Goal: Information Seeking & Learning: Learn about a topic

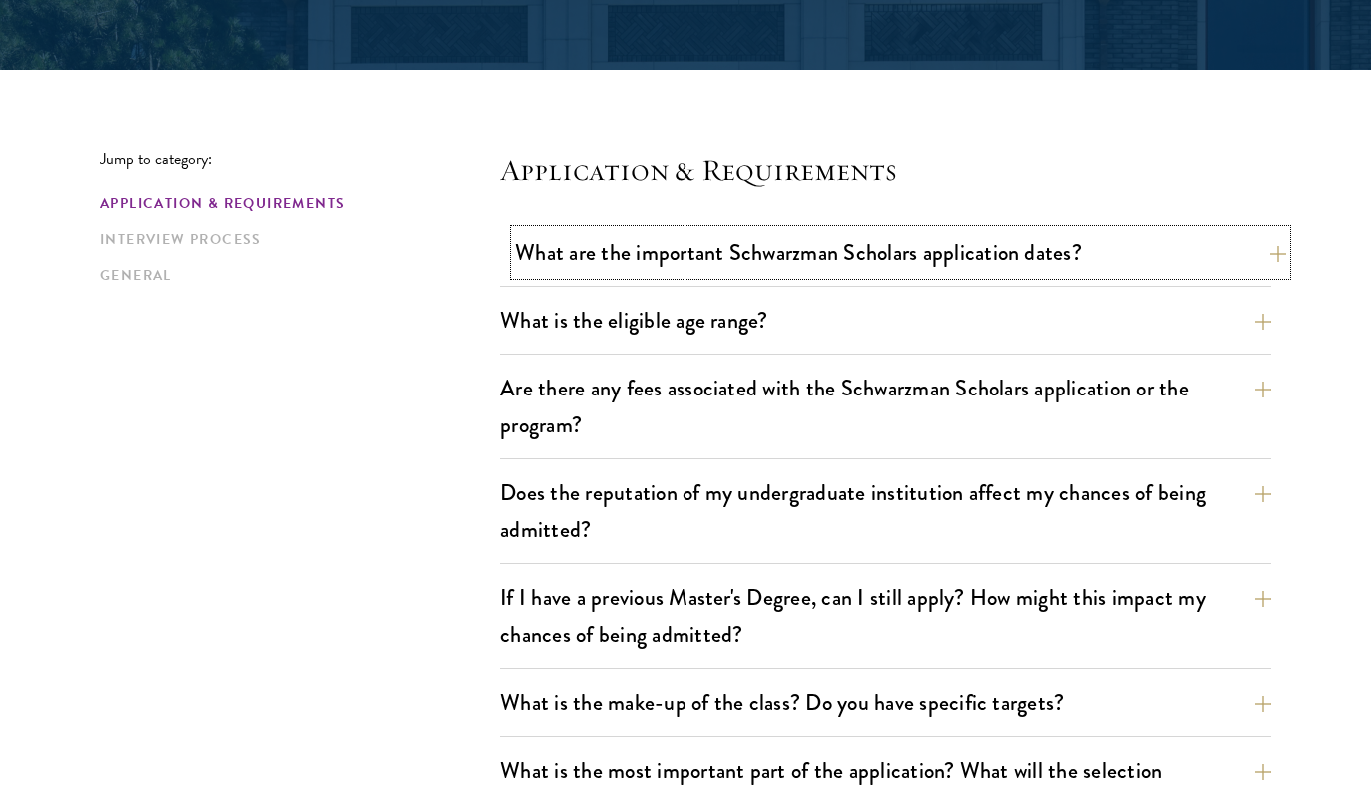
click at [584, 247] on button "What are the important Schwarzman Scholars application dates?" at bounding box center [900, 252] width 771 height 45
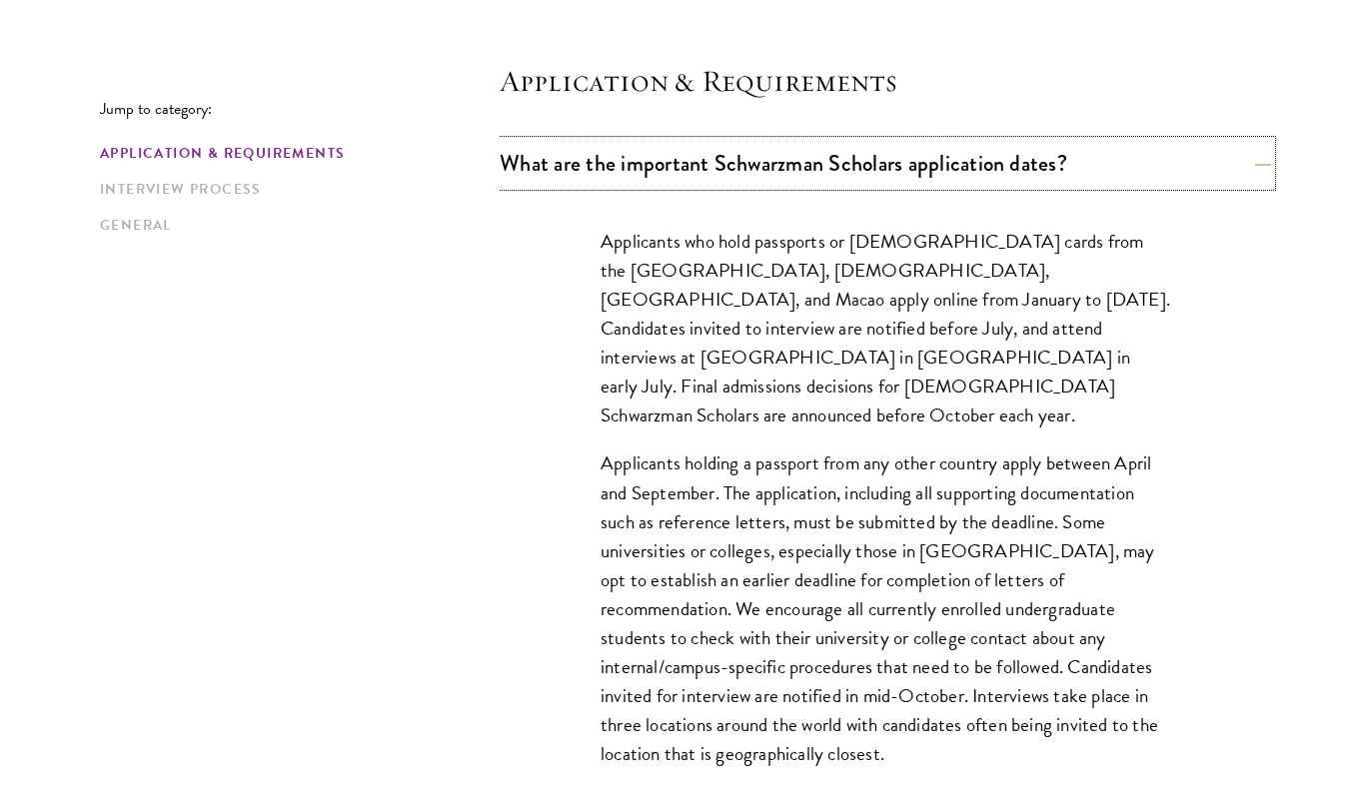
scroll to position [585, 0]
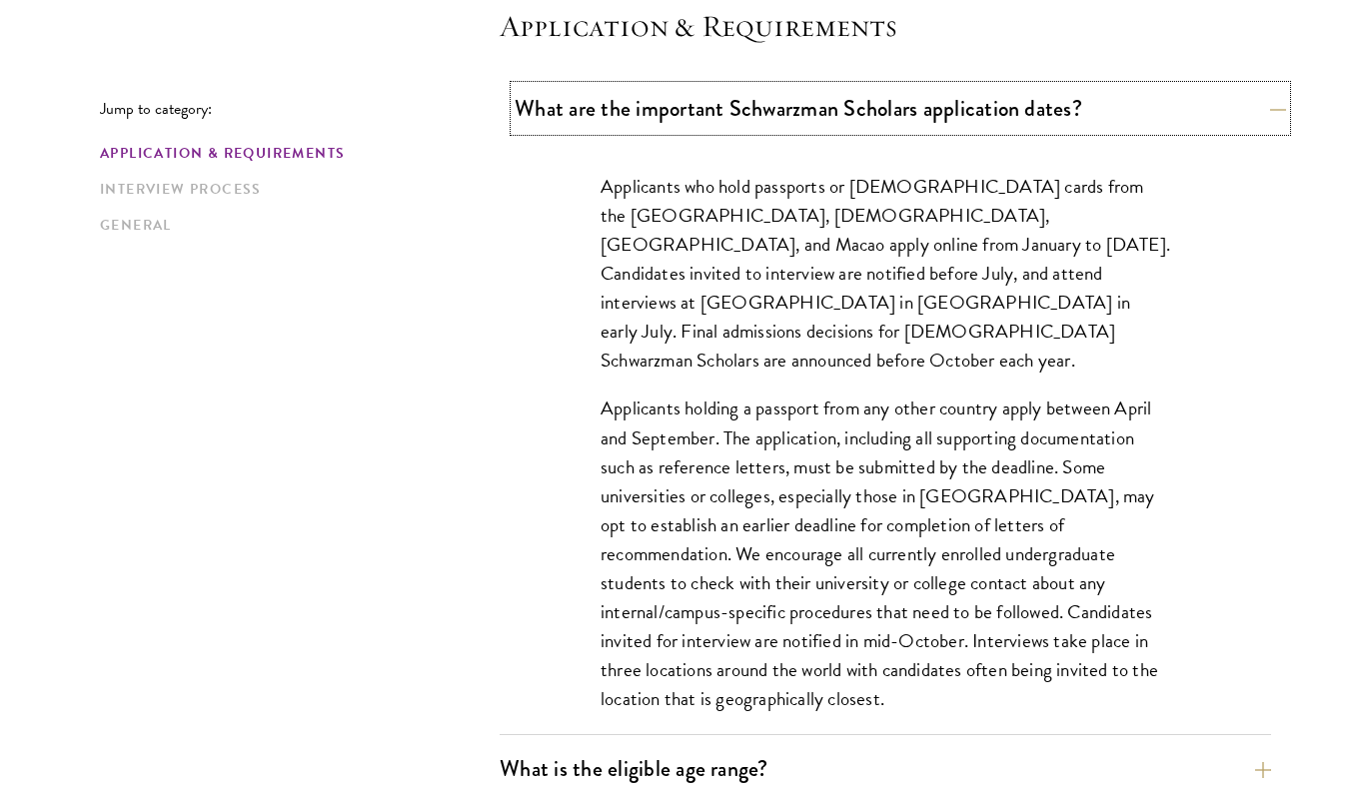
click at [728, 126] on button "What are the important Schwarzman Scholars application dates?" at bounding box center [900, 108] width 771 height 45
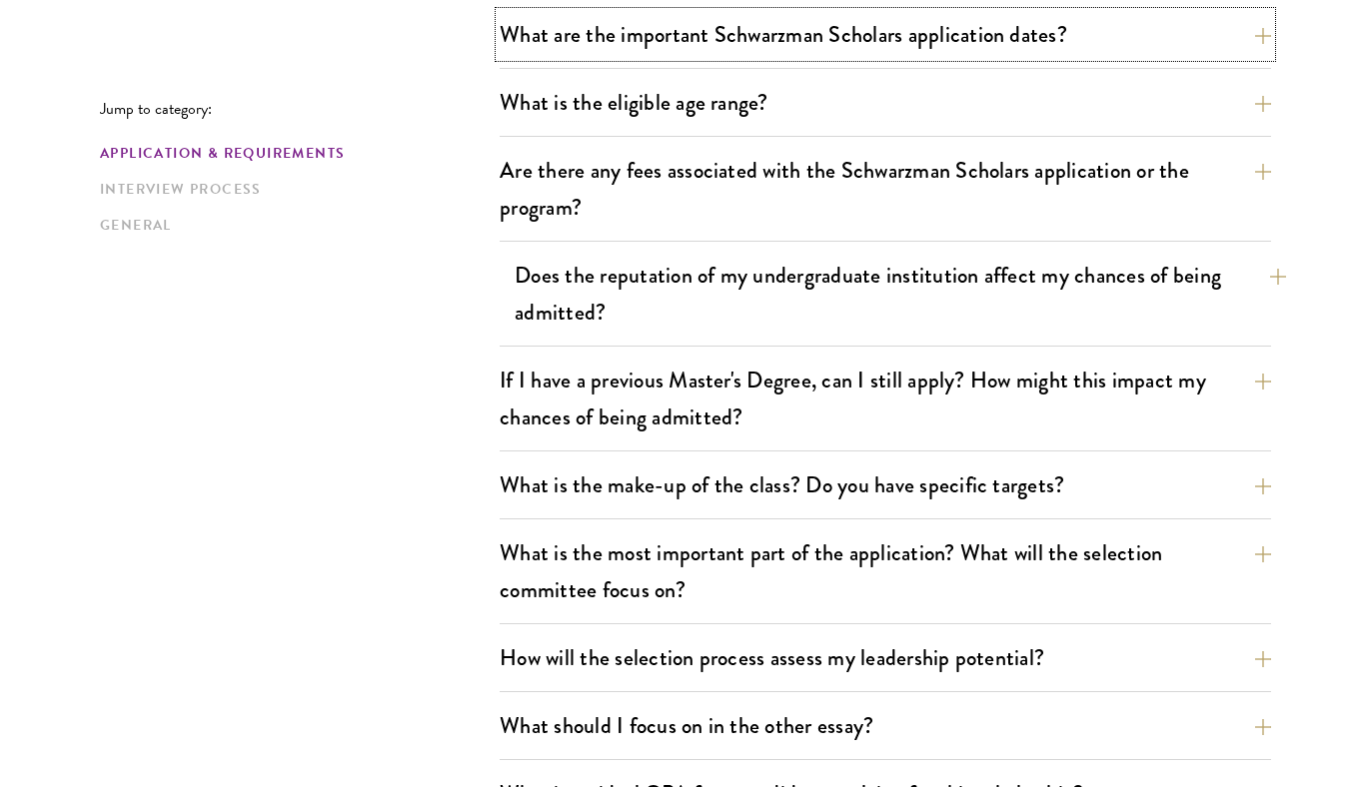
scroll to position [661, 0]
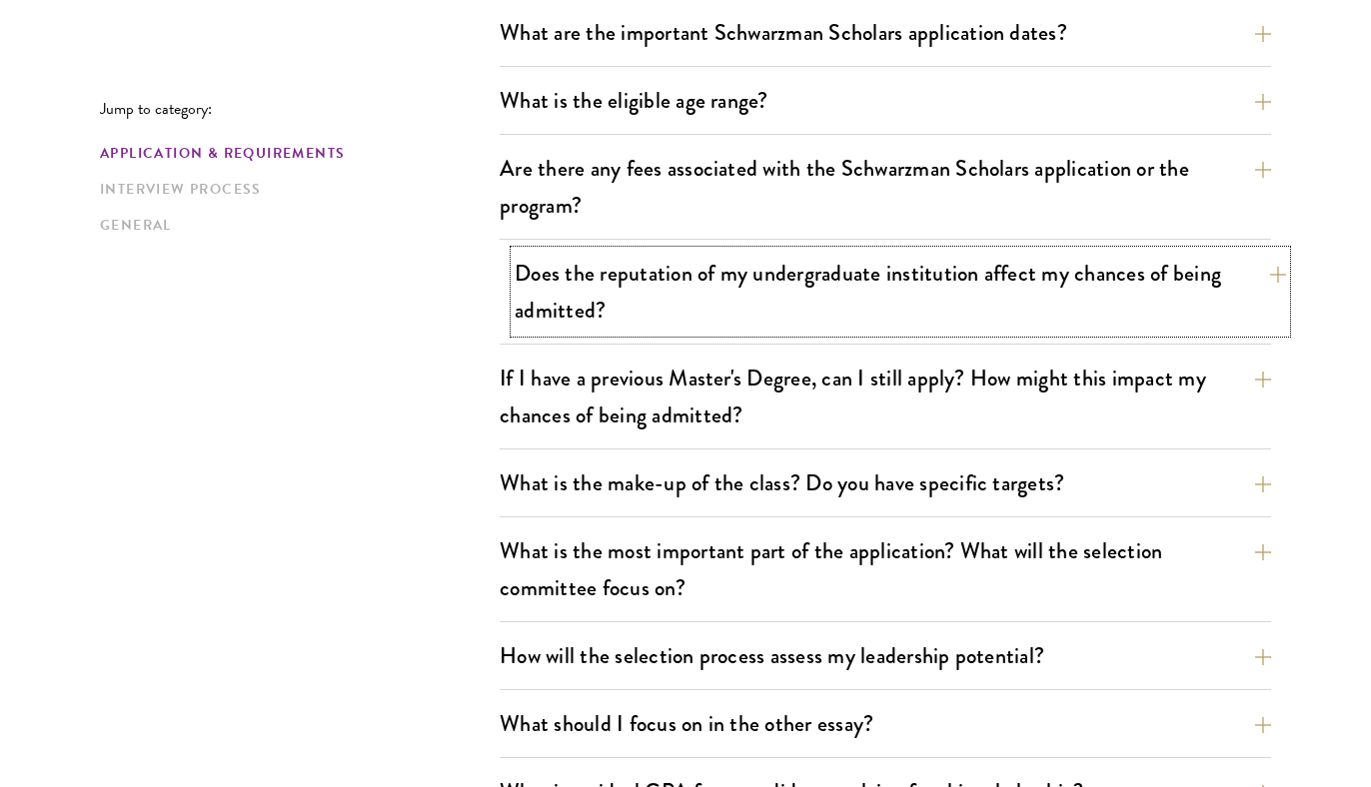
click at [716, 291] on button "Does the reputation of my undergraduate institution affect my chances of being …" at bounding box center [900, 292] width 771 height 82
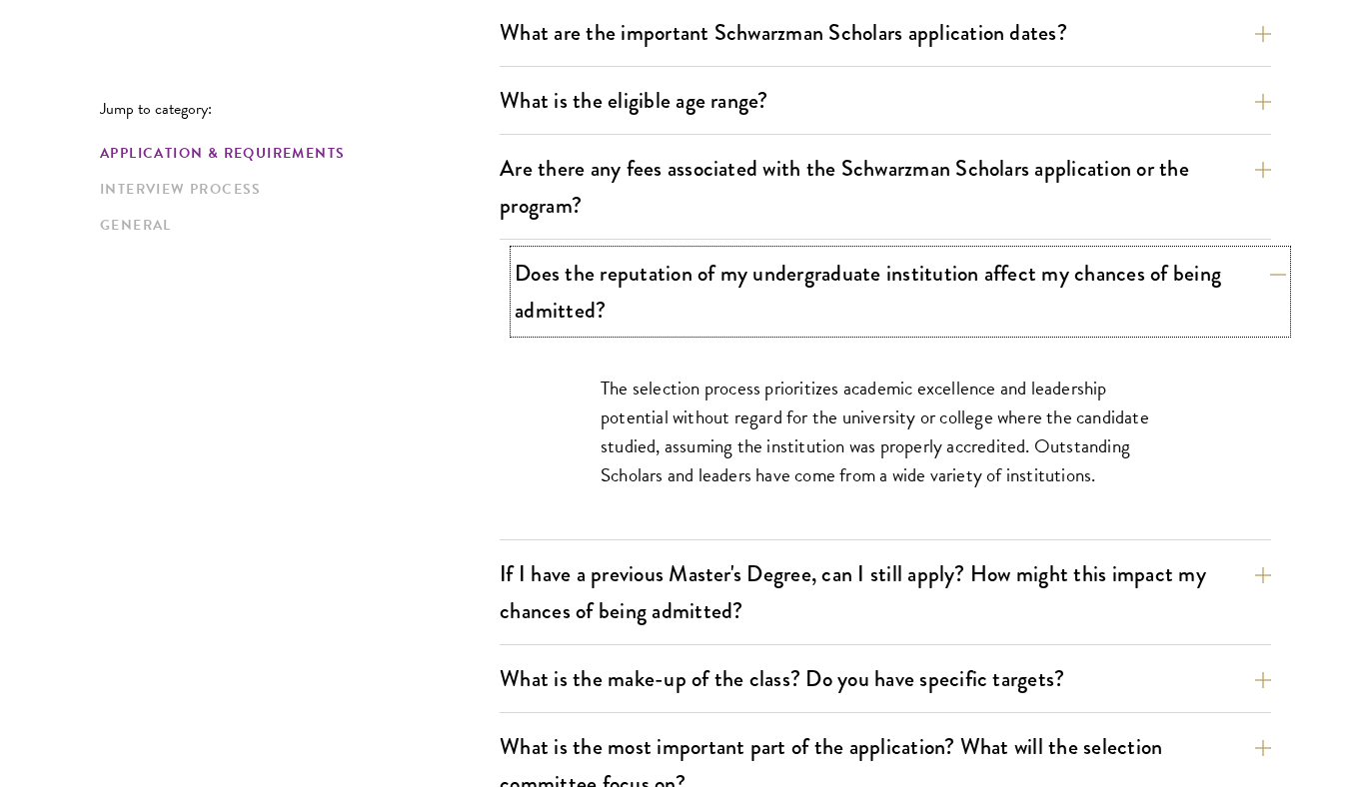
click at [717, 291] on button "Does the reputation of my undergraduate institution affect my chances of being …" at bounding box center [900, 292] width 771 height 82
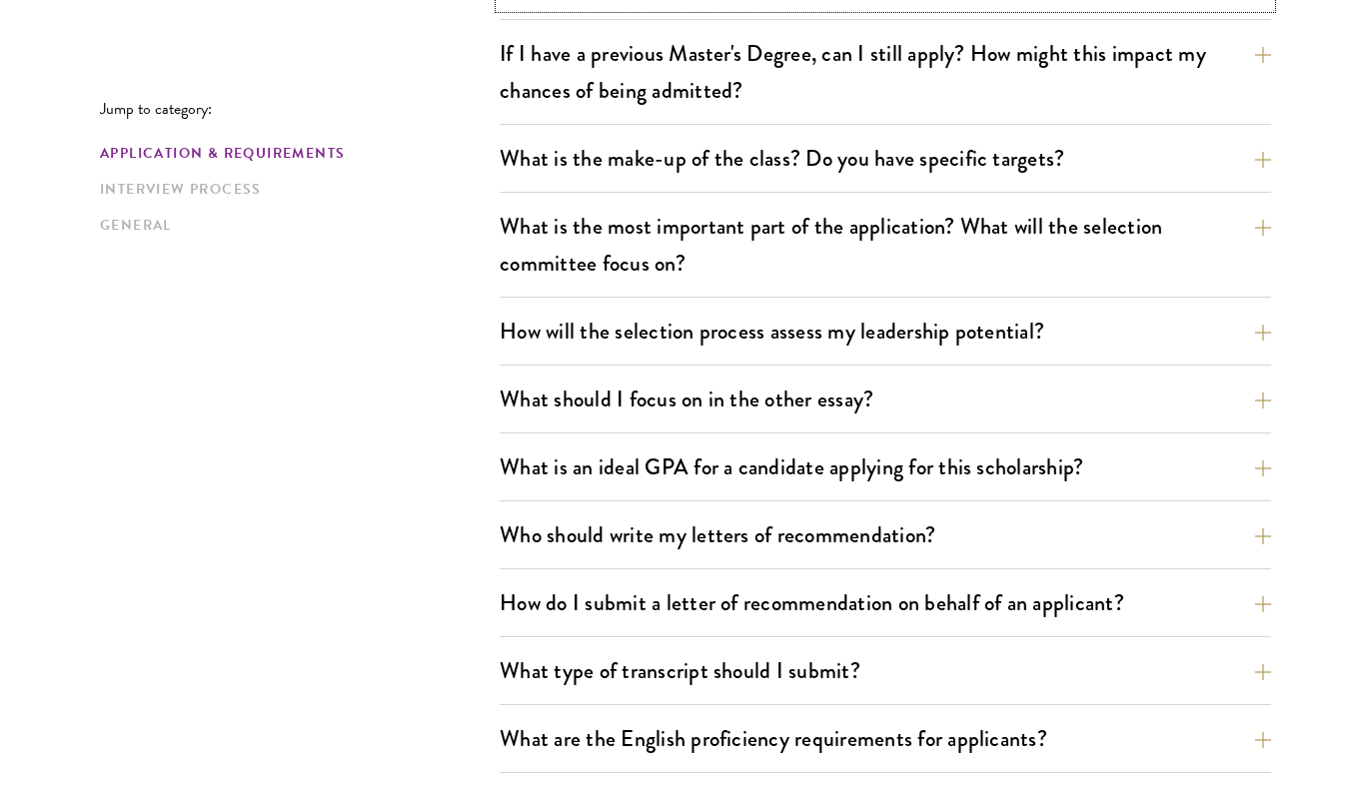
scroll to position [994, 0]
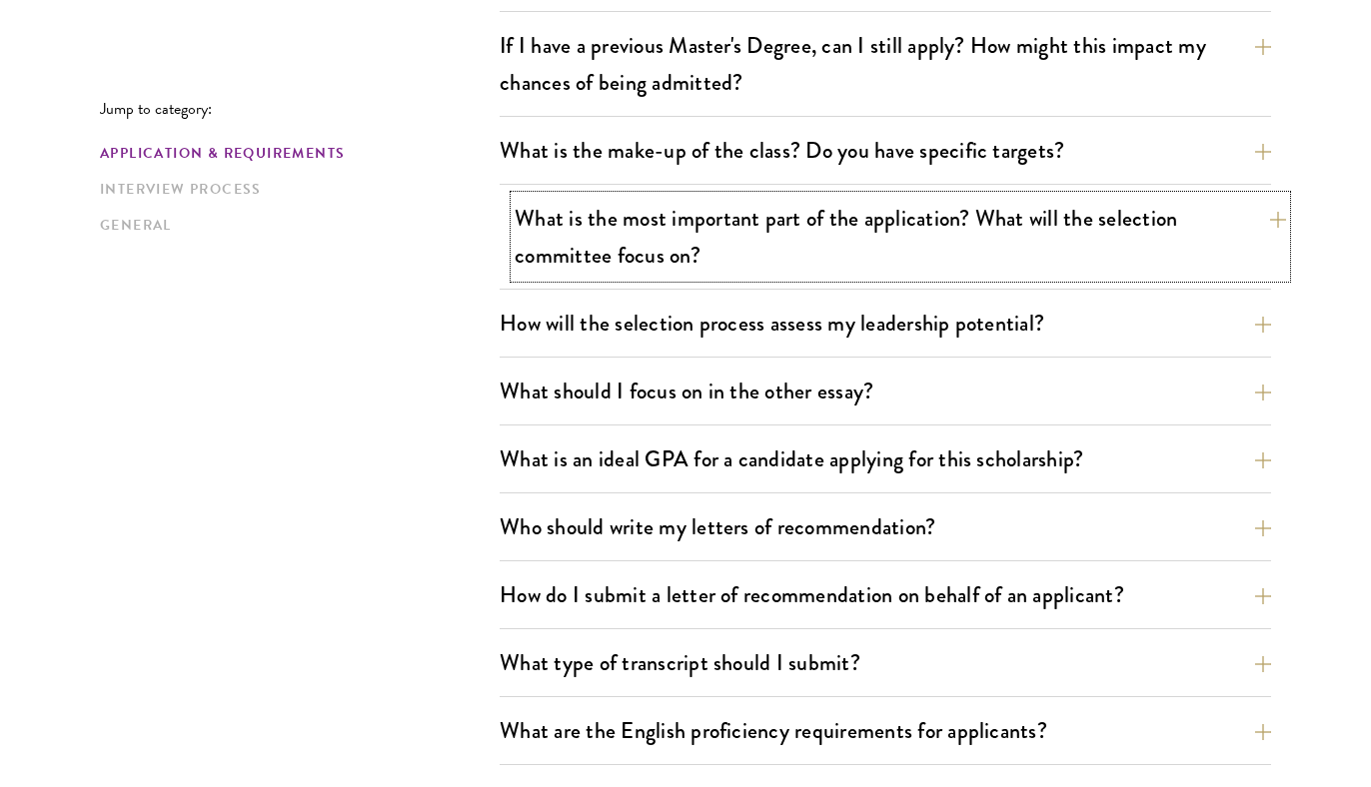
click at [703, 256] on button "What is the most important part of the application? What will the selection com…" at bounding box center [900, 237] width 771 height 82
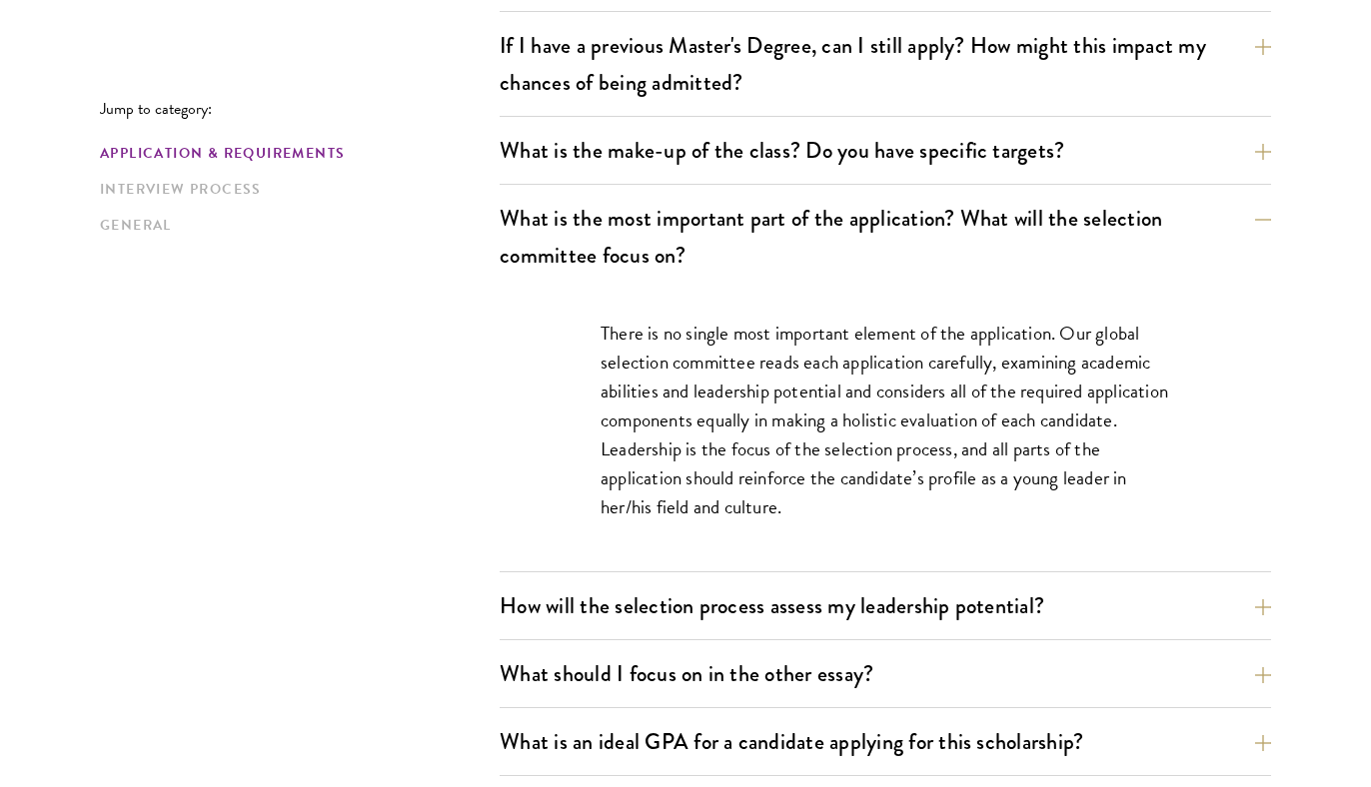
click at [707, 356] on p "There is no single most important element of the application. Our global select…" at bounding box center [884, 420] width 569 height 203
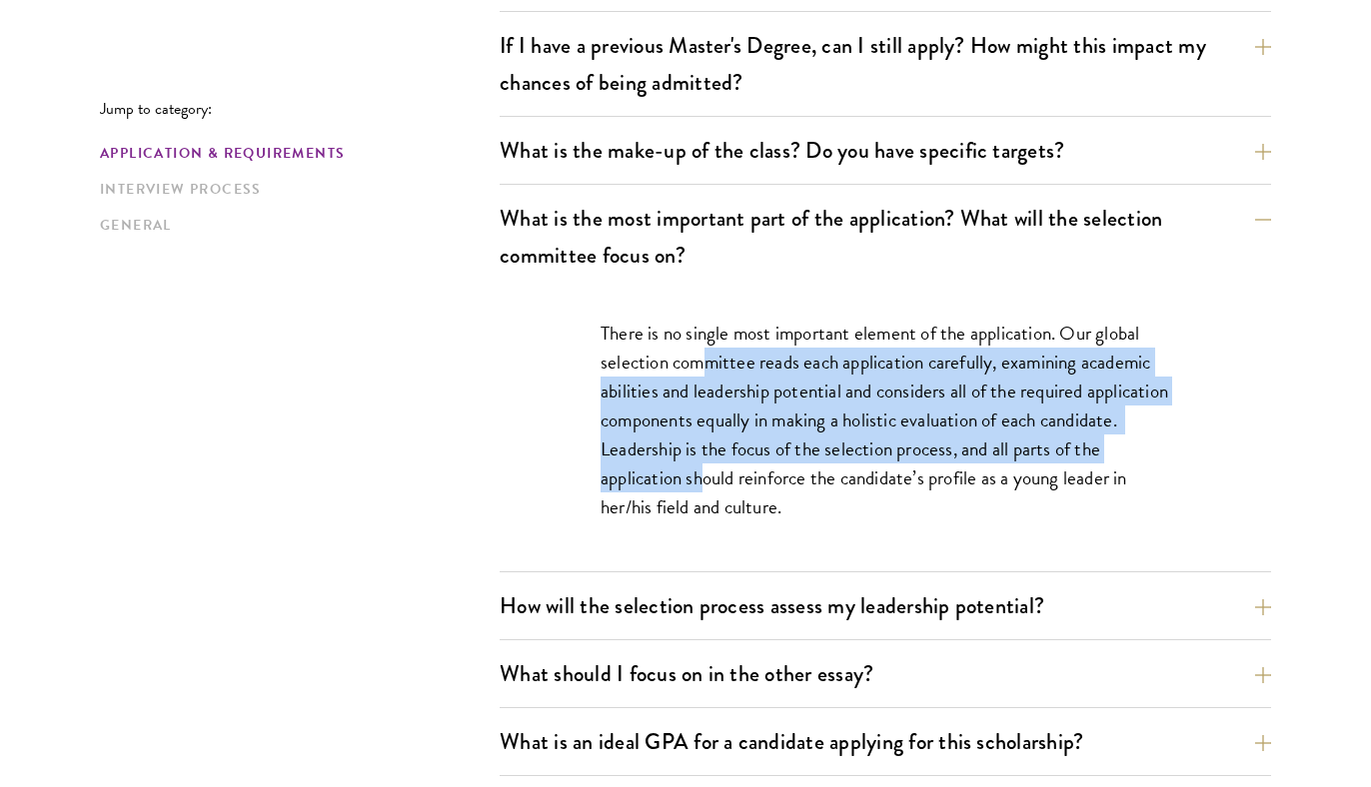
drag, startPoint x: 708, startPoint y: 357, endPoint x: 732, endPoint y: 487, distance: 132.1
click at [732, 487] on p "There is no single most important element of the application. Our global select…" at bounding box center [884, 420] width 569 height 203
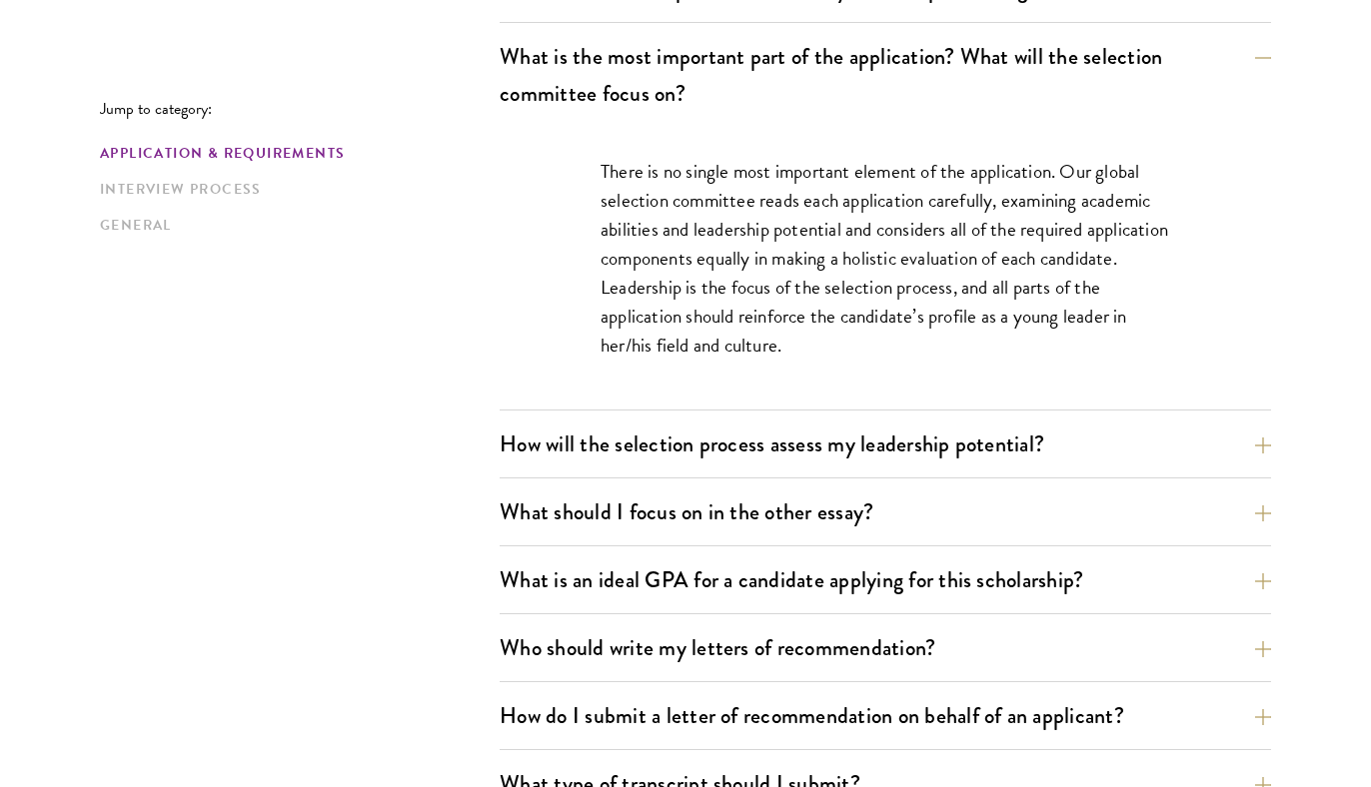
scroll to position [1259, 0]
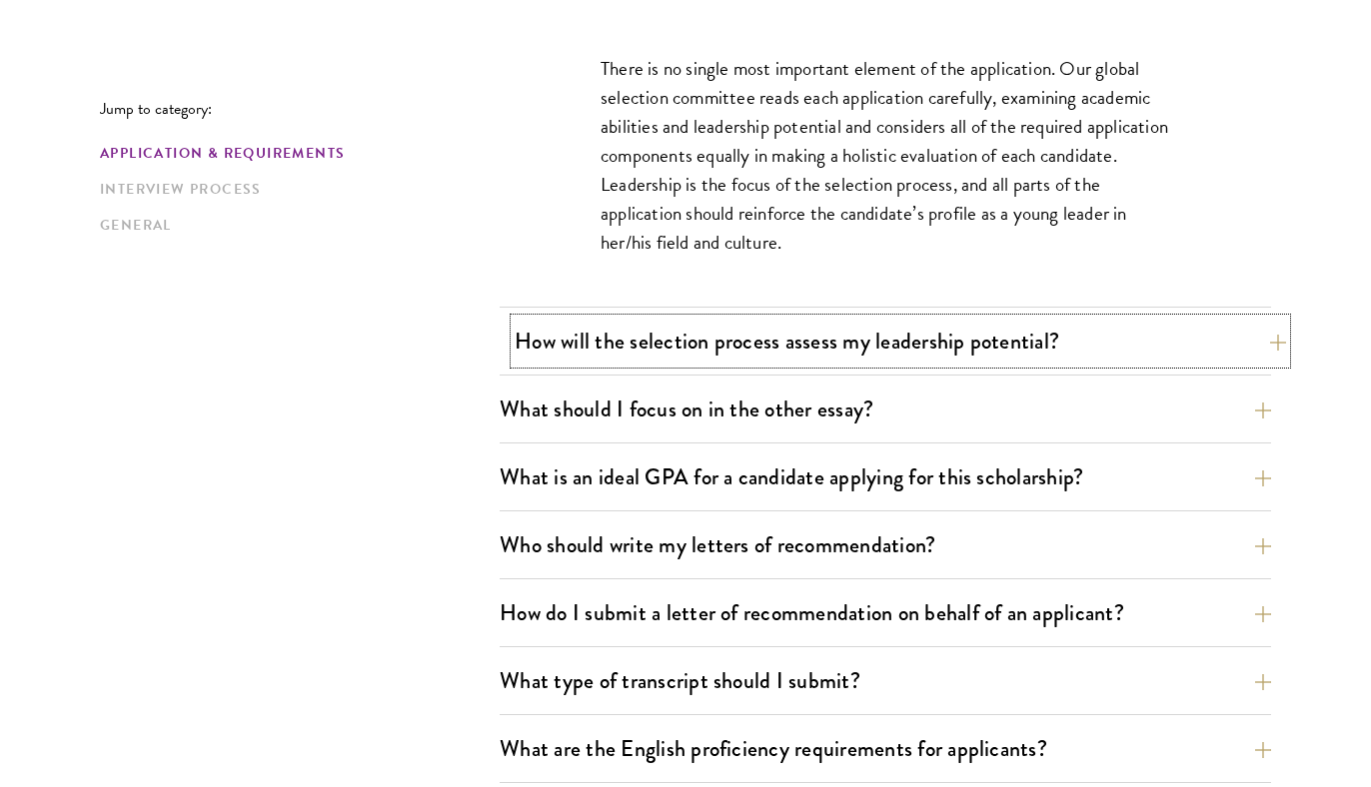
click at [580, 350] on button "How will the selection process assess my leadership potential?" at bounding box center [900, 341] width 771 height 45
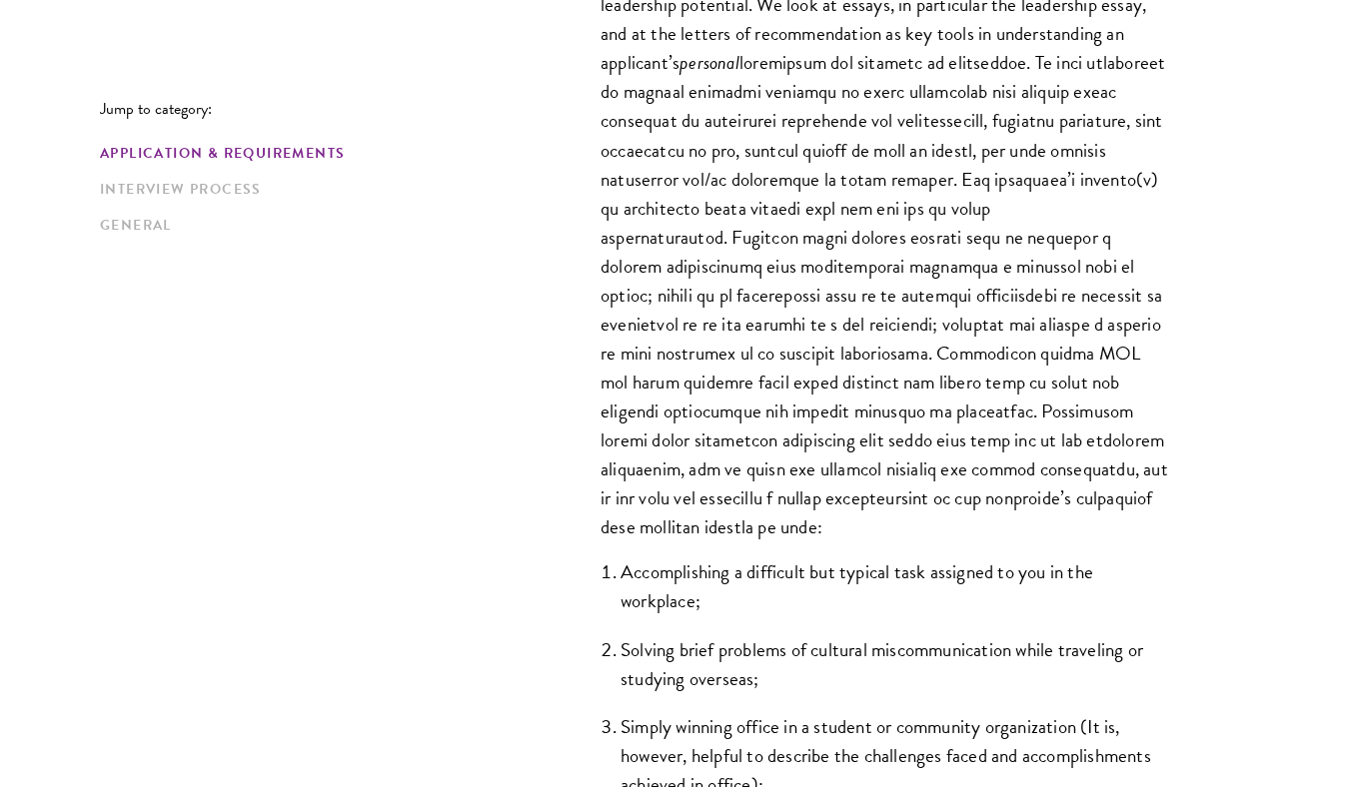
scroll to position [1479, 0]
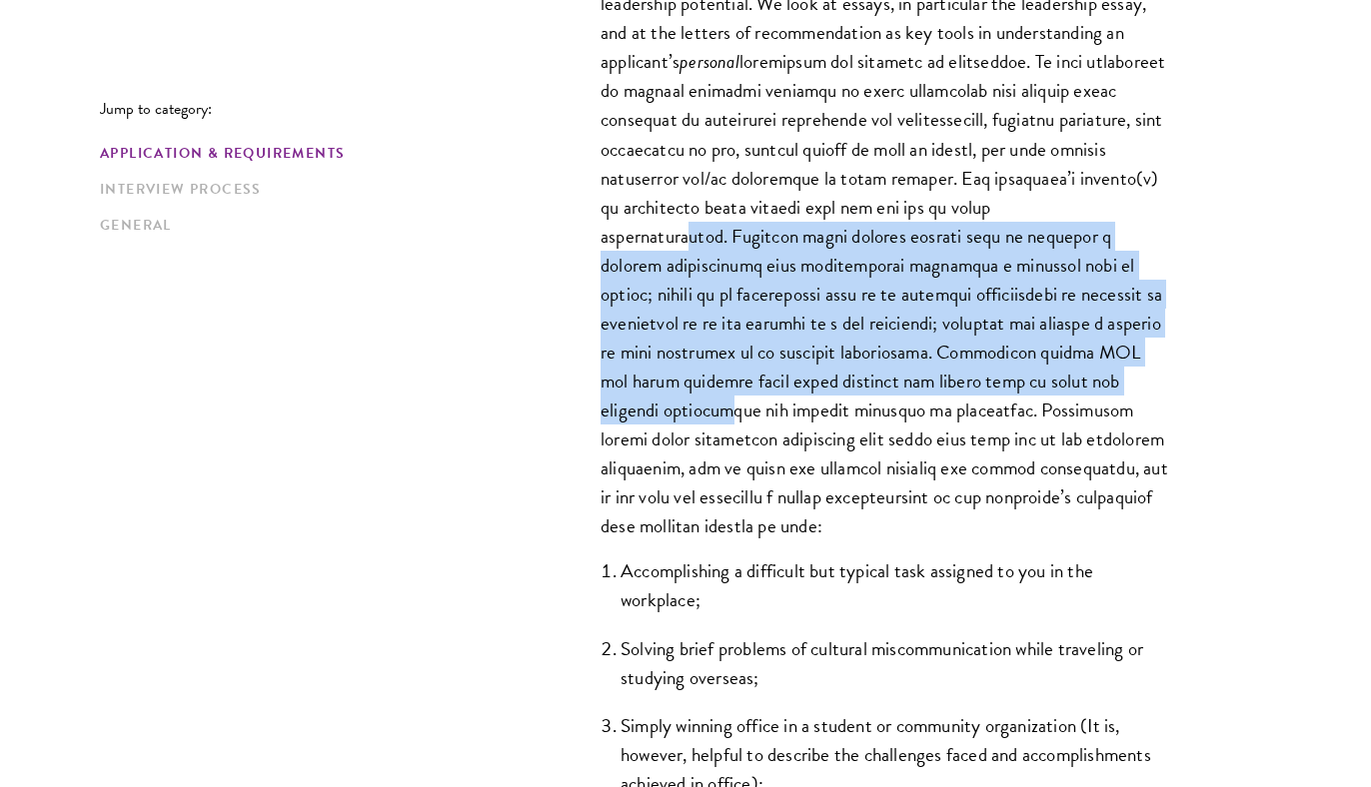
drag, startPoint x: 721, startPoint y: 246, endPoint x: 721, endPoint y: 420, distance: 173.8
click at [721, 420] on p "The Schwarzman Scholars selection process strives to understand candidates as i…" at bounding box center [884, 221] width 569 height 638
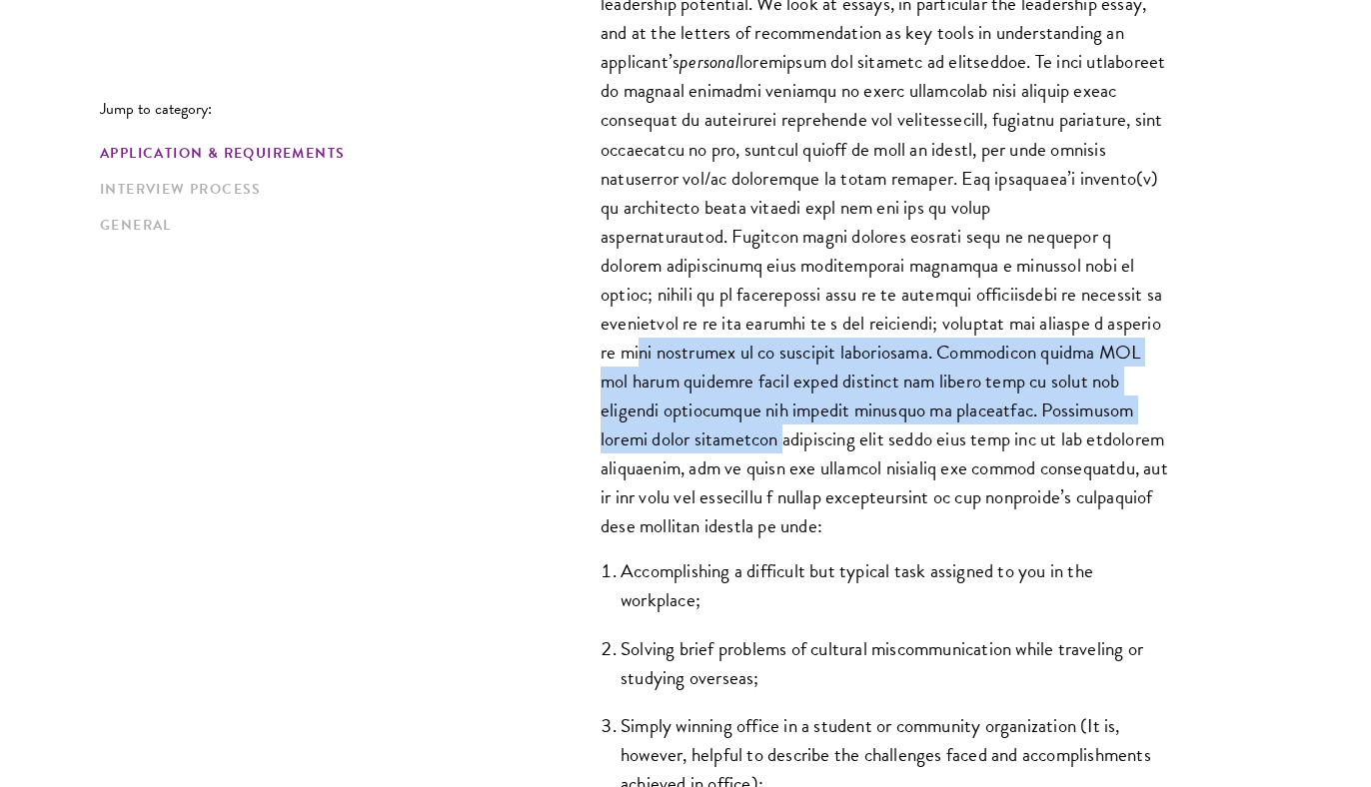
drag, startPoint x: 718, startPoint y: 445, endPoint x: 686, endPoint y: 351, distance: 99.2
click at [686, 350] on p "The Schwarzman Scholars selection process strives to understand candidates as i…" at bounding box center [884, 221] width 569 height 638
click at [686, 351] on p "The Schwarzman Scholars selection process strives to understand candidates as i…" at bounding box center [884, 221] width 569 height 638
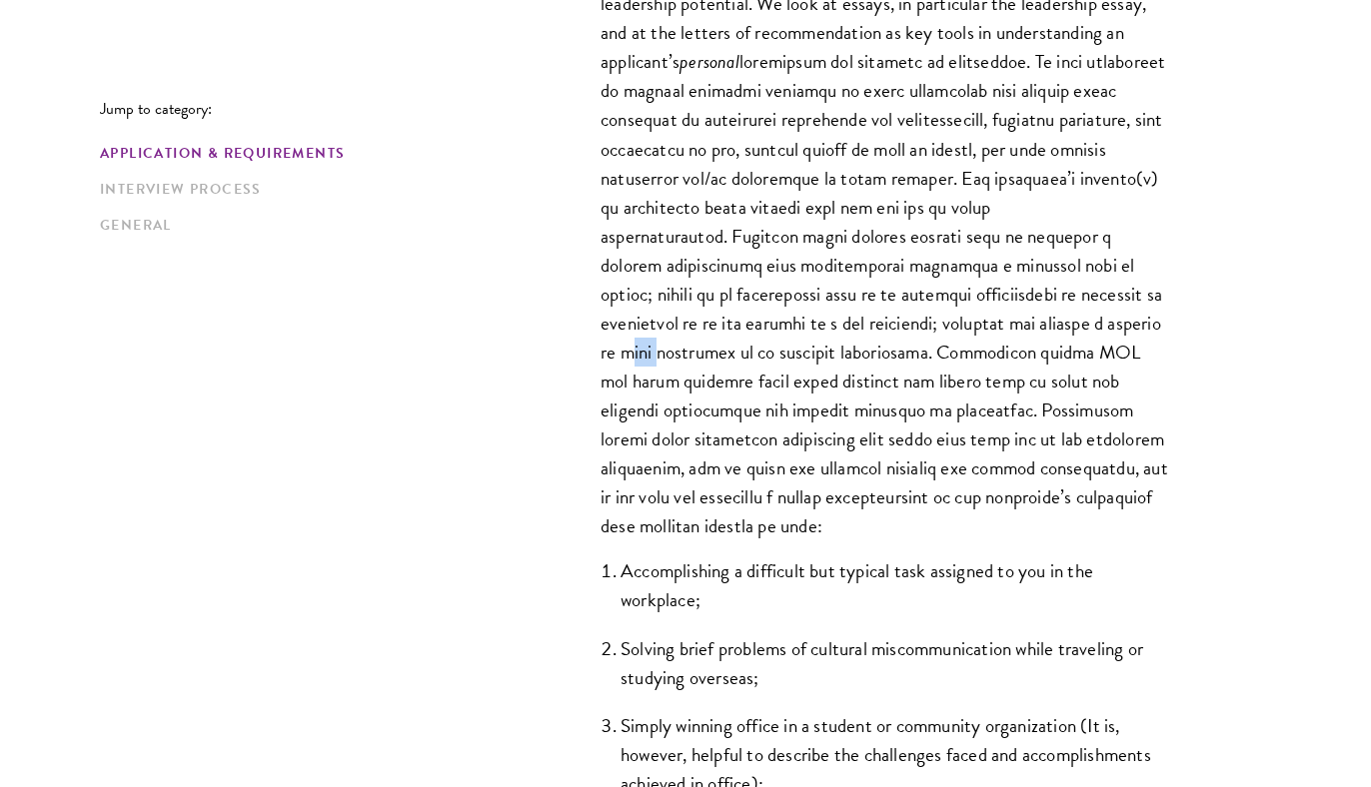
click at [686, 351] on p "The Schwarzman Scholars selection process strives to understand candidates as i…" at bounding box center [884, 221] width 569 height 638
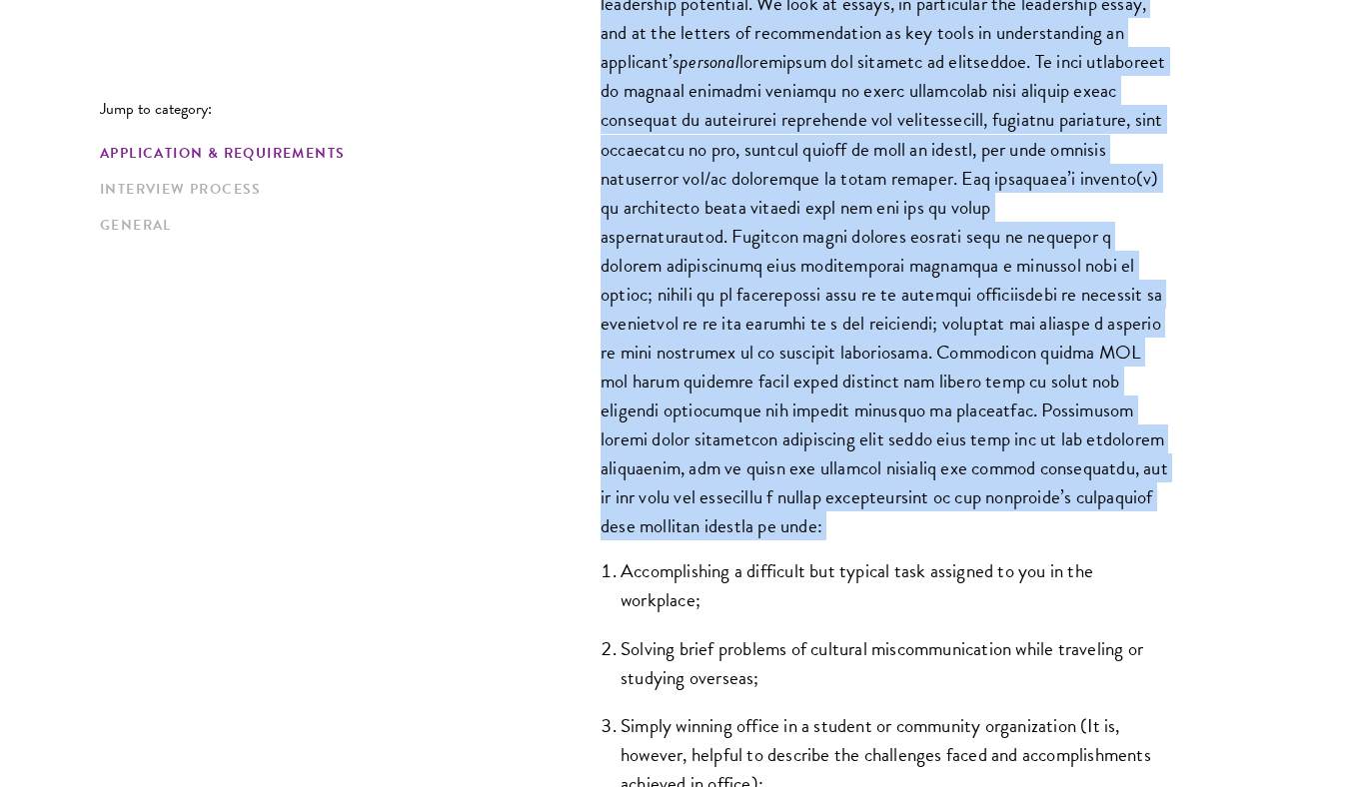
drag, startPoint x: 686, startPoint y: 351, endPoint x: 686, endPoint y: 470, distance: 118.9
click at [686, 351] on p "The Schwarzman Scholars selection process strives to understand candidates as i…" at bounding box center [884, 221] width 569 height 638
click at [686, 471] on p "The Schwarzman Scholars selection process strives to understand candidates as i…" at bounding box center [884, 221] width 569 height 638
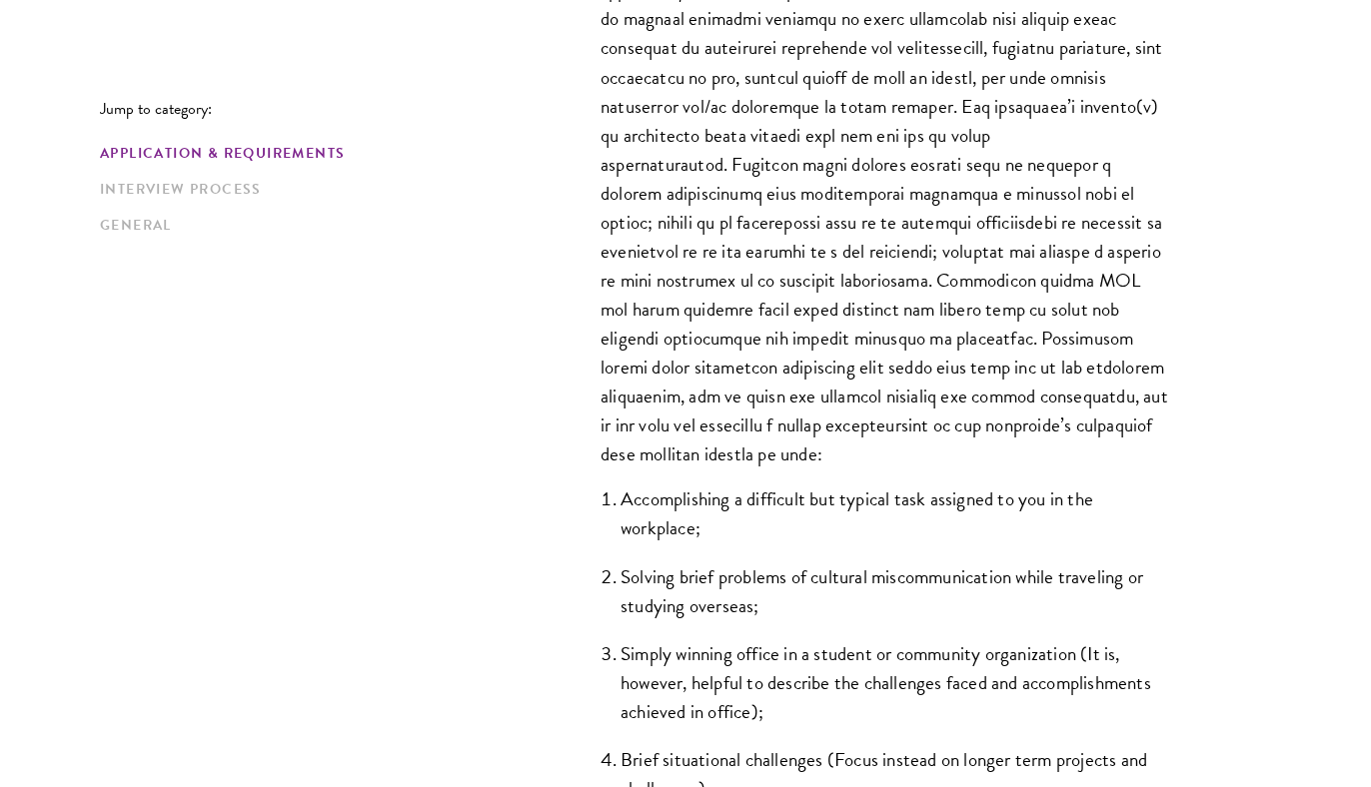
scroll to position [1564, 0]
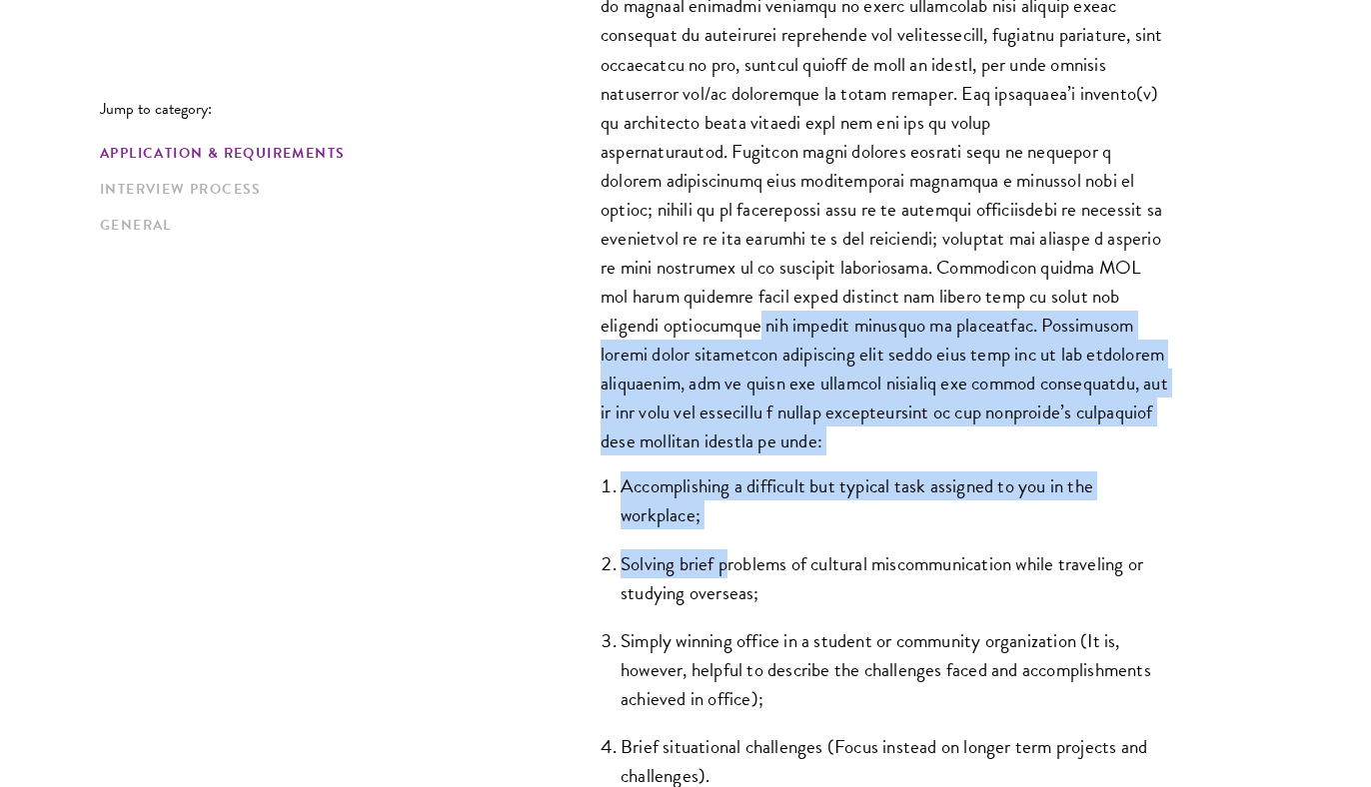
drag, startPoint x: 728, startPoint y: 561, endPoint x: 748, endPoint y: 329, distance: 233.6
click at [748, 329] on div "The Schwarzman Scholars selection process strives to understand candidates as i…" at bounding box center [884, 313] width 689 height 1053
click at [748, 329] on p "The Schwarzman Scholars selection process strives to understand candidates as i…" at bounding box center [884, 136] width 569 height 638
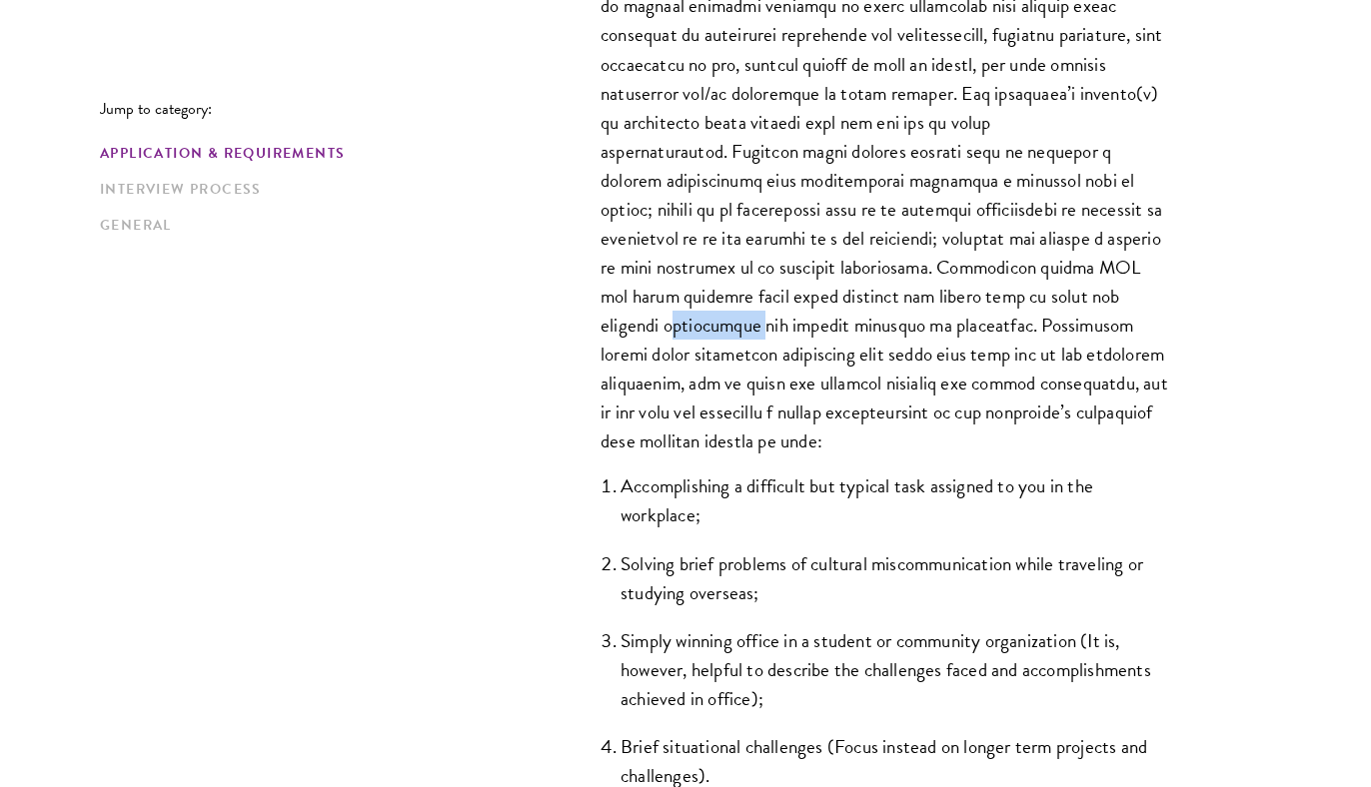
click at [748, 329] on p "The Schwarzman Scholars selection process strives to understand candidates as i…" at bounding box center [884, 136] width 569 height 638
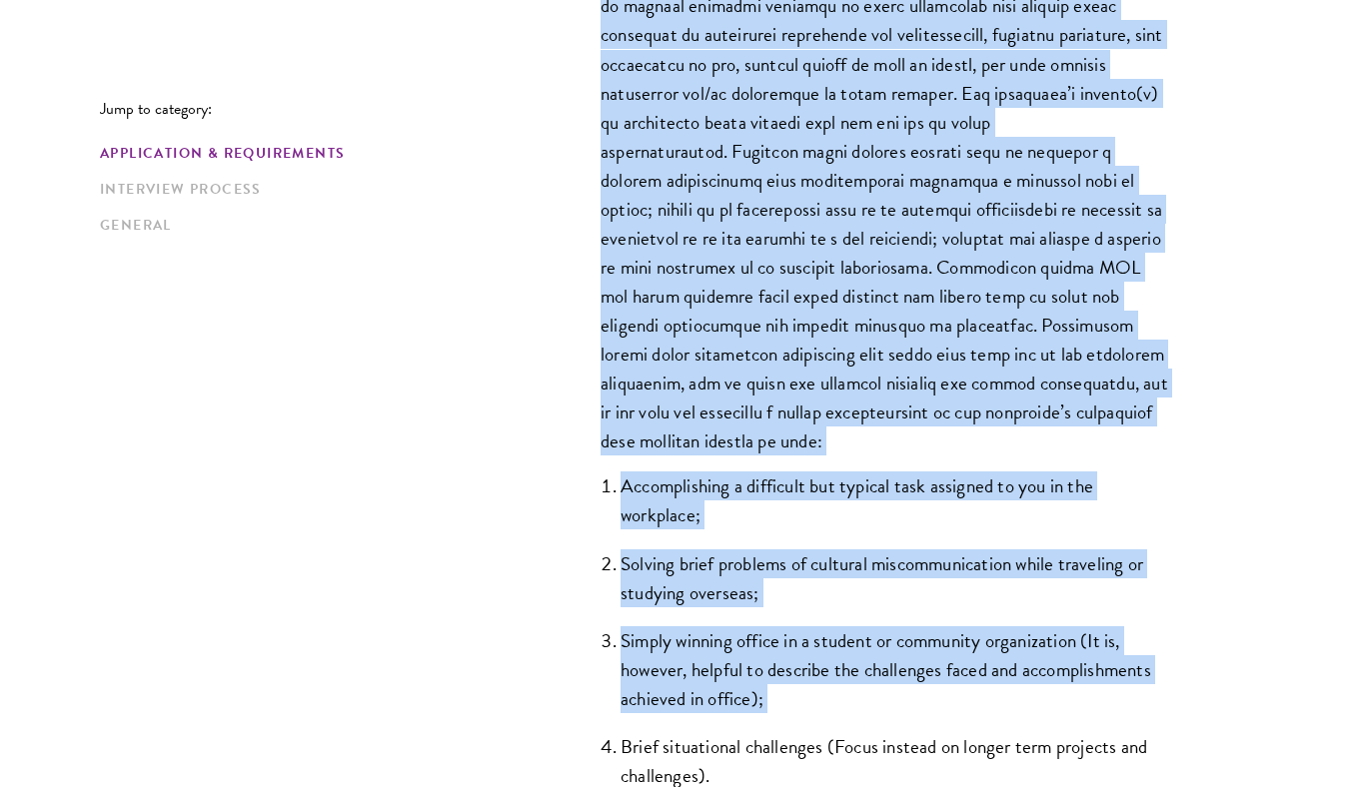
drag, startPoint x: 748, startPoint y: 329, endPoint x: 748, endPoint y: 607, distance: 278.7
click at [748, 607] on div "The Schwarzman Scholars selection process strives to understand candidates as i…" at bounding box center [884, 313] width 689 height 1053
click at [748, 607] on ol "Accomplishing a difficult but typical task assigned to you in the workplace; So…" at bounding box center [884, 631] width 569 height 319
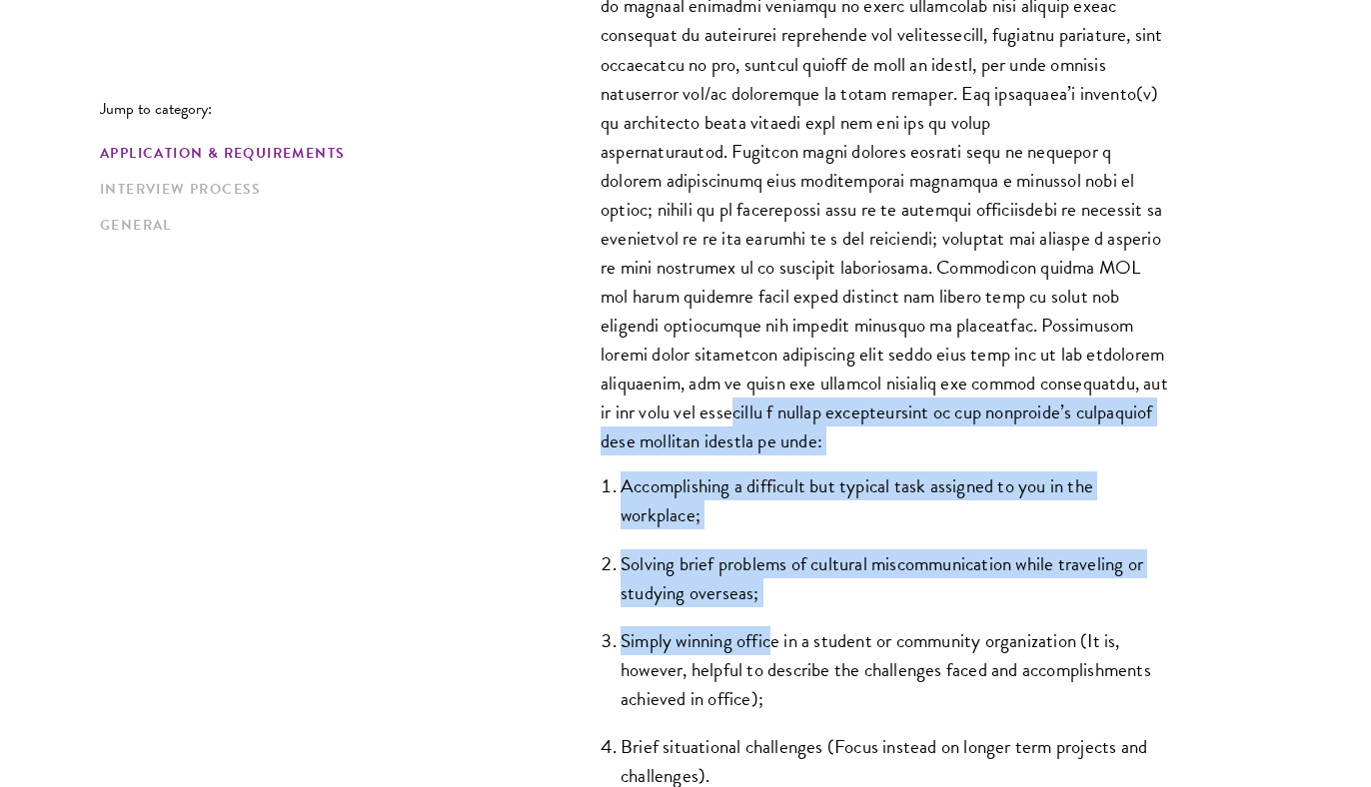
drag, startPoint x: 775, startPoint y: 653, endPoint x: 729, endPoint y: 401, distance: 256.9
click at [728, 403] on div "The Schwarzman Scholars selection process strives to understand candidates as i…" at bounding box center [884, 313] width 689 height 1053
click at [729, 401] on p "The Schwarzman Scholars selection process strives to understand candidates as i…" at bounding box center [884, 136] width 569 height 638
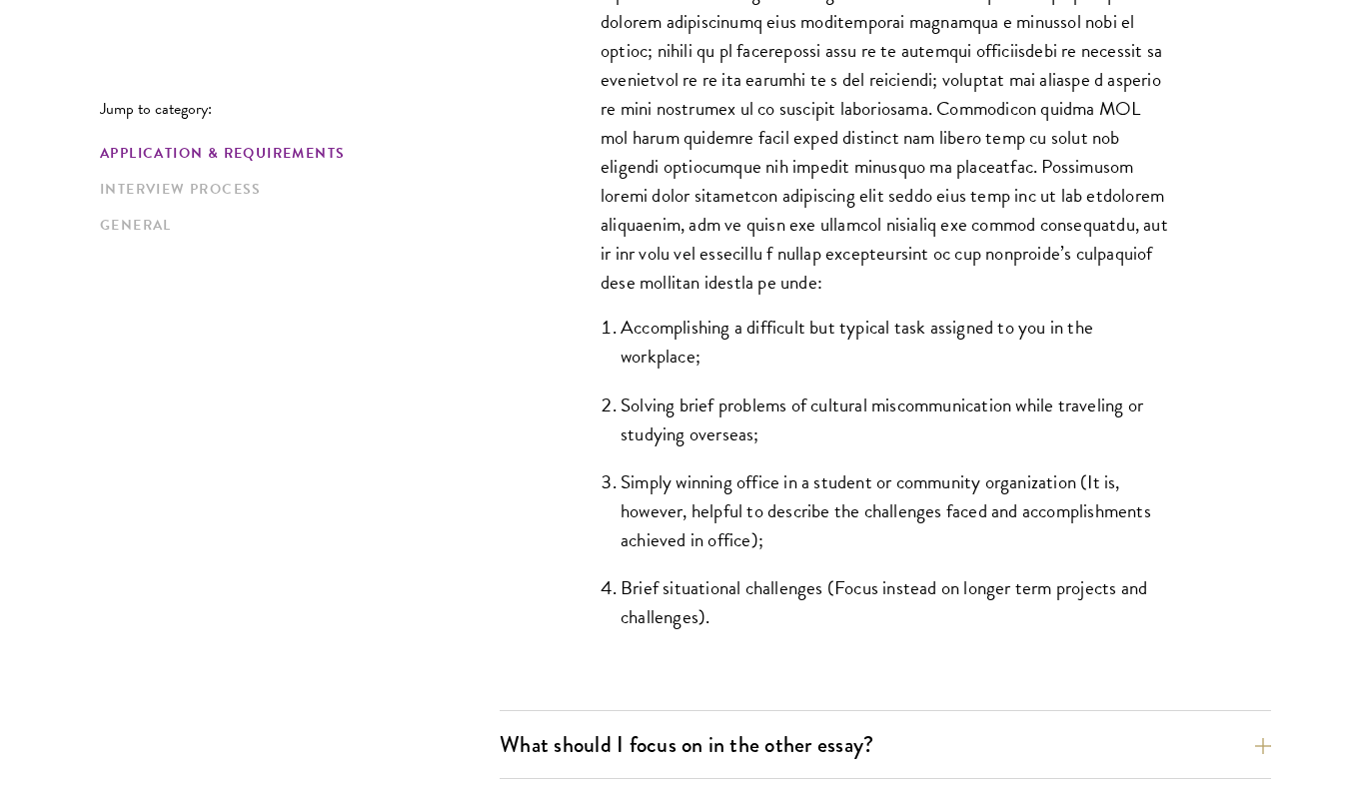
scroll to position [1724, 0]
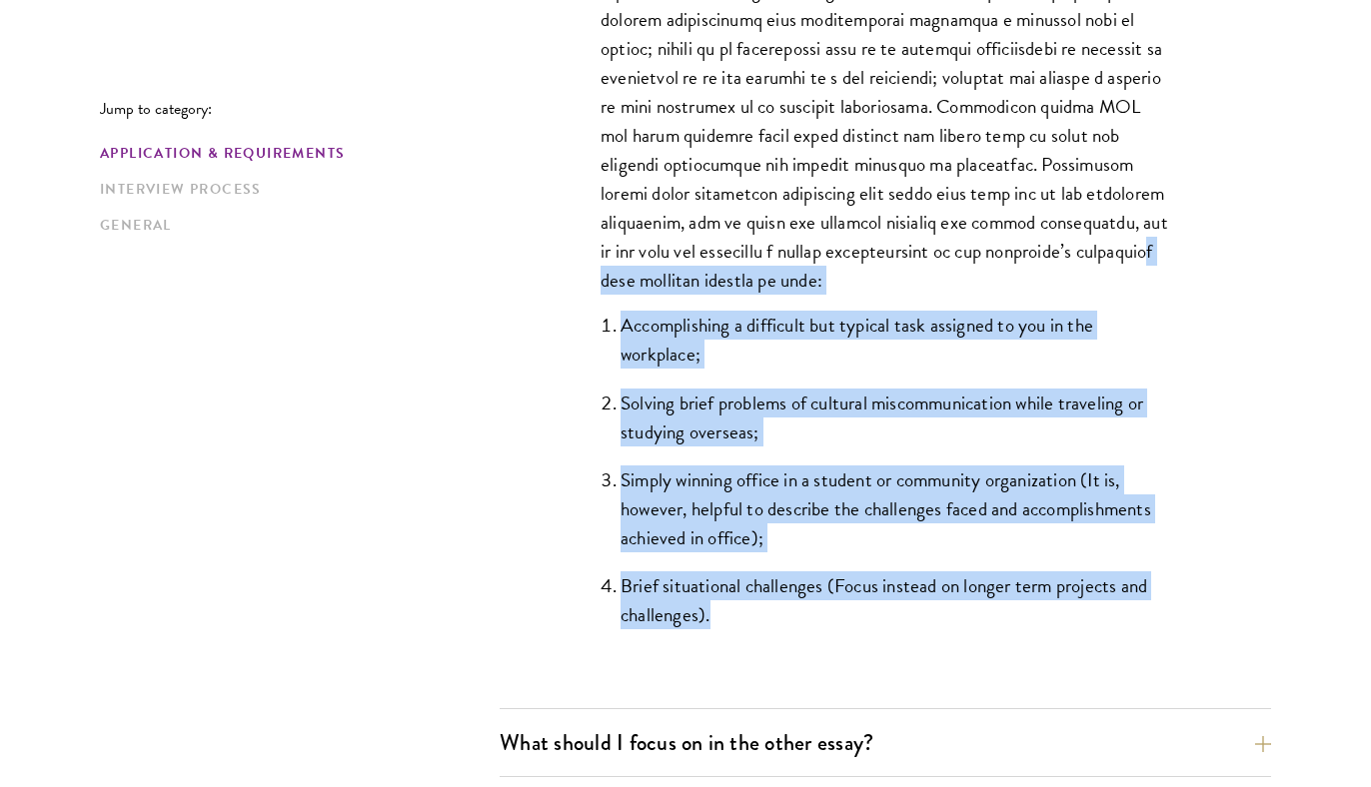
drag, startPoint x: 743, startPoint y: 269, endPoint x: 751, endPoint y: 644, distance: 375.7
click at [751, 644] on div "The Schwarzman Scholars selection process strives to understand candidates as i…" at bounding box center [884, 152] width 689 height 1053
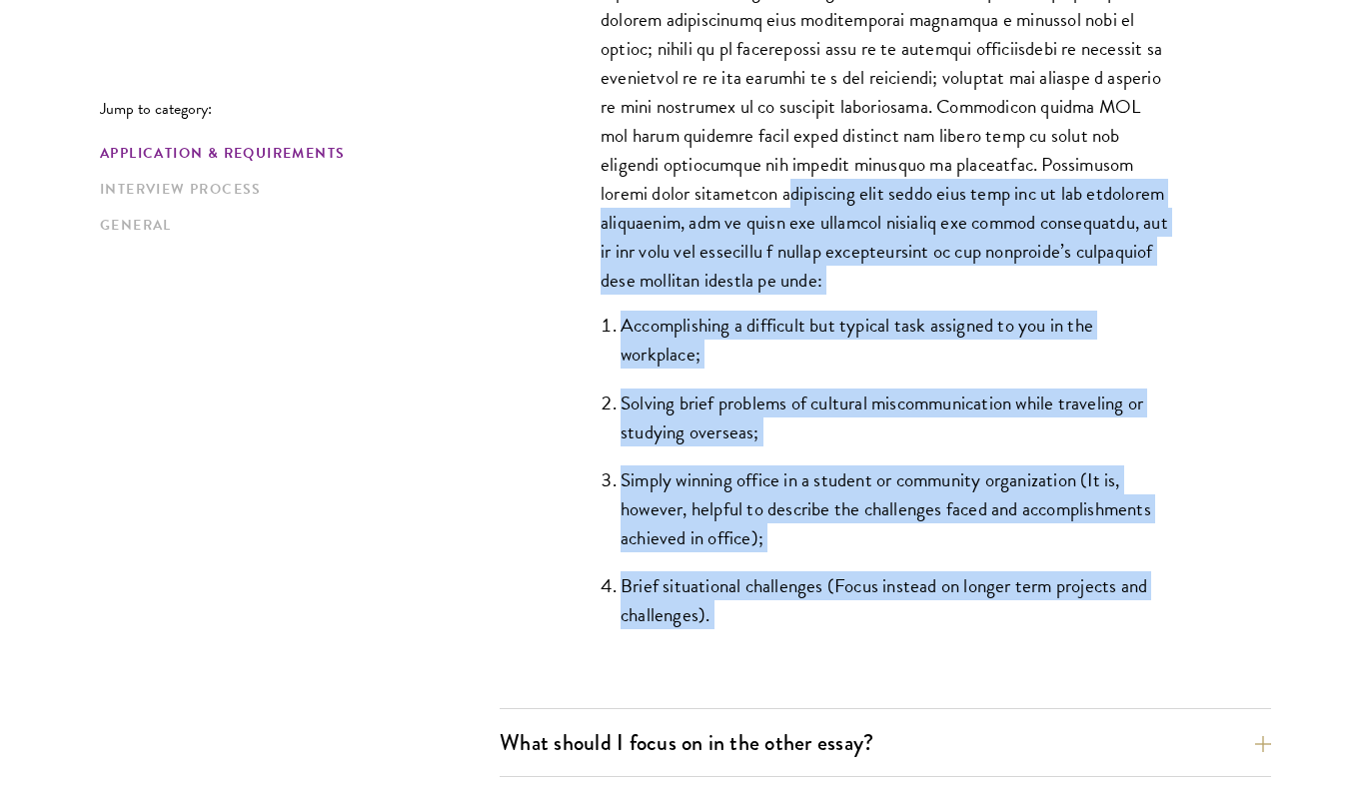
drag, startPoint x: 751, startPoint y: 644, endPoint x: 784, endPoint y: 190, distance: 455.8
click at [785, 190] on div "The Schwarzman Scholars selection process strives to understand candidates as i…" at bounding box center [884, 152] width 689 height 1053
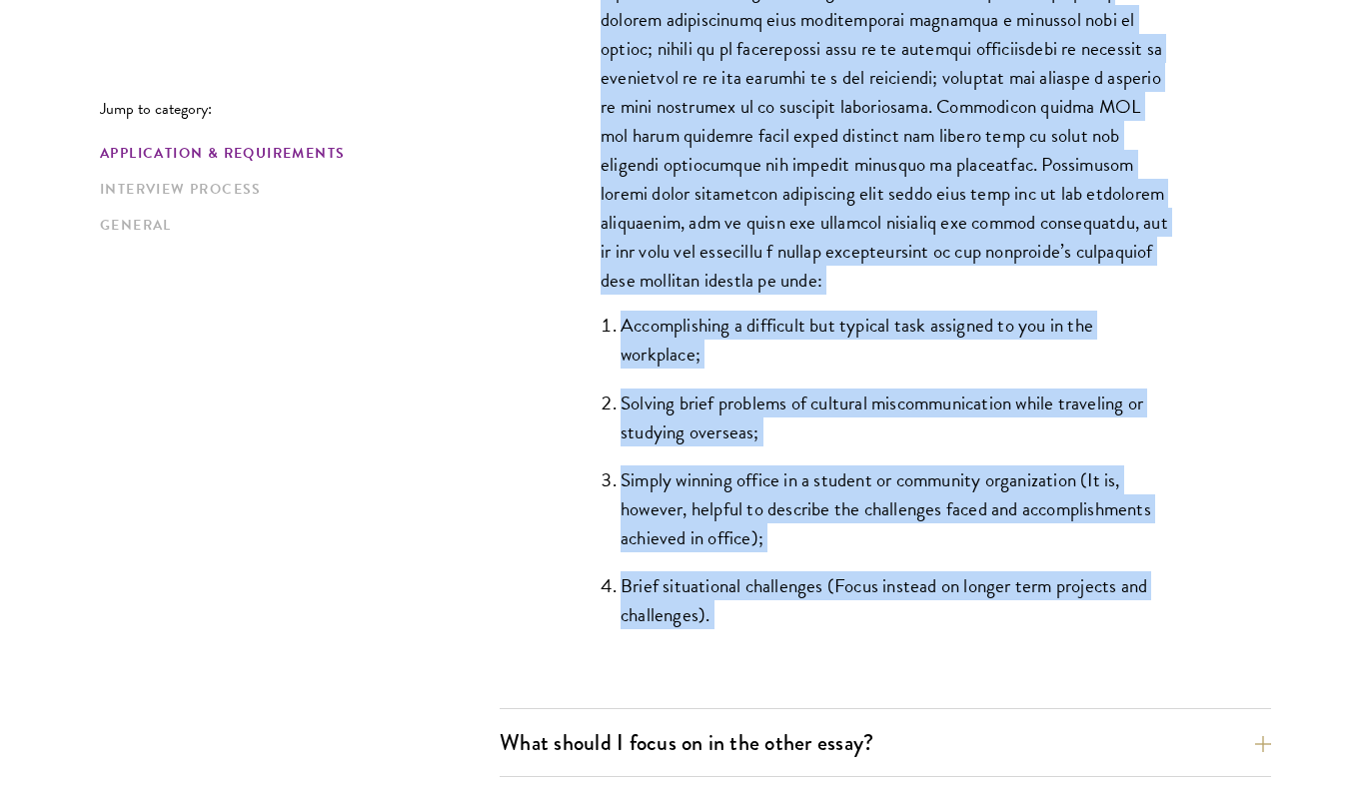
drag, startPoint x: 784, startPoint y: 190, endPoint x: 785, endPoint y: 577, distance: 387.6
click at [785, 577] on div "The Schwarzman Scholars selection process strives to understand candidates as i…" at bounding box center [884, 152] width 689 height 1053
click at [785, 577] on li "Brief situational challenges (Focus instead on longer term projects and challen…" at bounding box center [894, 600] width 549 height 58
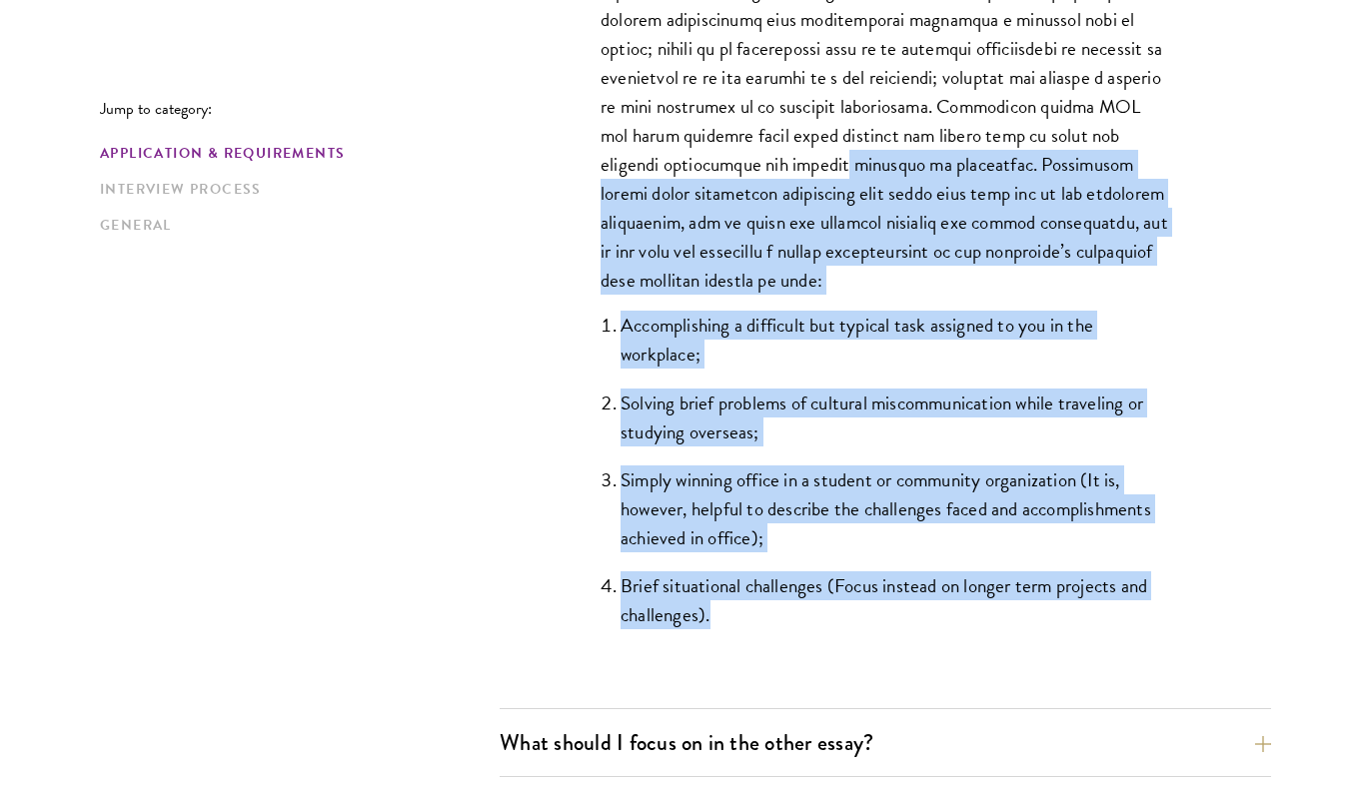
drag, startPoint x: 787, startPoint y: 616, endPoint x: 825, endPoint y: 150, distance: 468.1
click at [826, 151] on div "The Schwarzman Scholars selection process strives to understand candidates as i…" at bounding box center [884, 152] width 689 height 1053
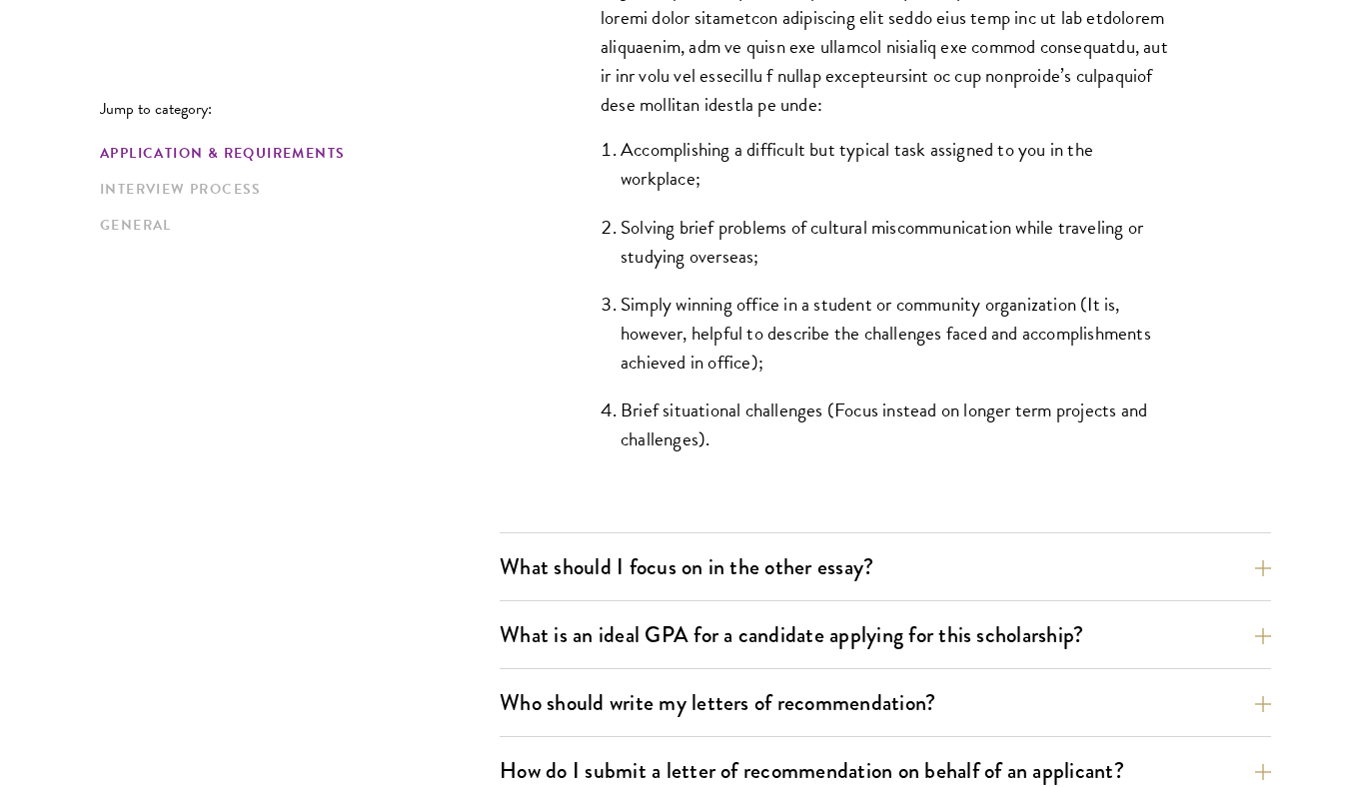
scroll to position [2038, 0]
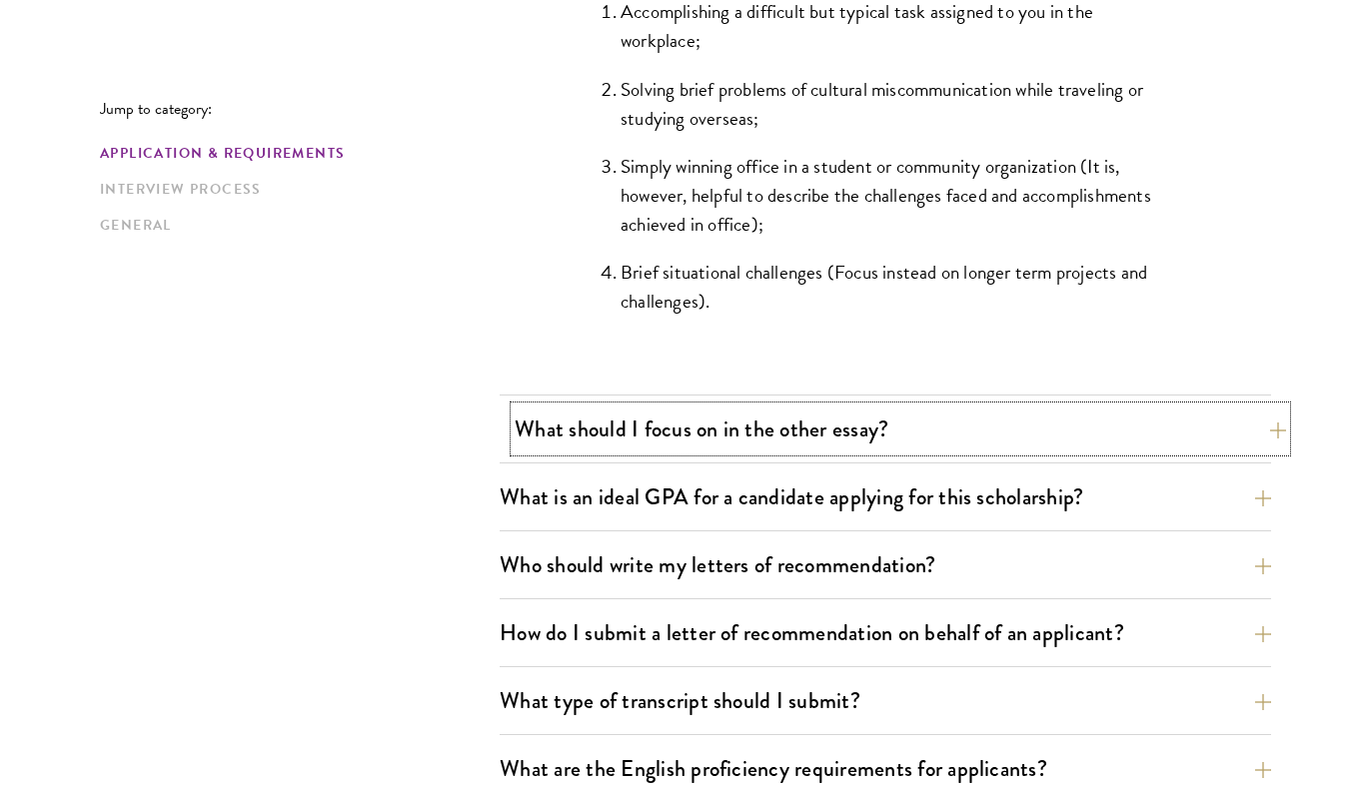
click at [761, 448] on button "What should I focus on in the other essay?" at bounding box center [900, 429] width 771 height 45
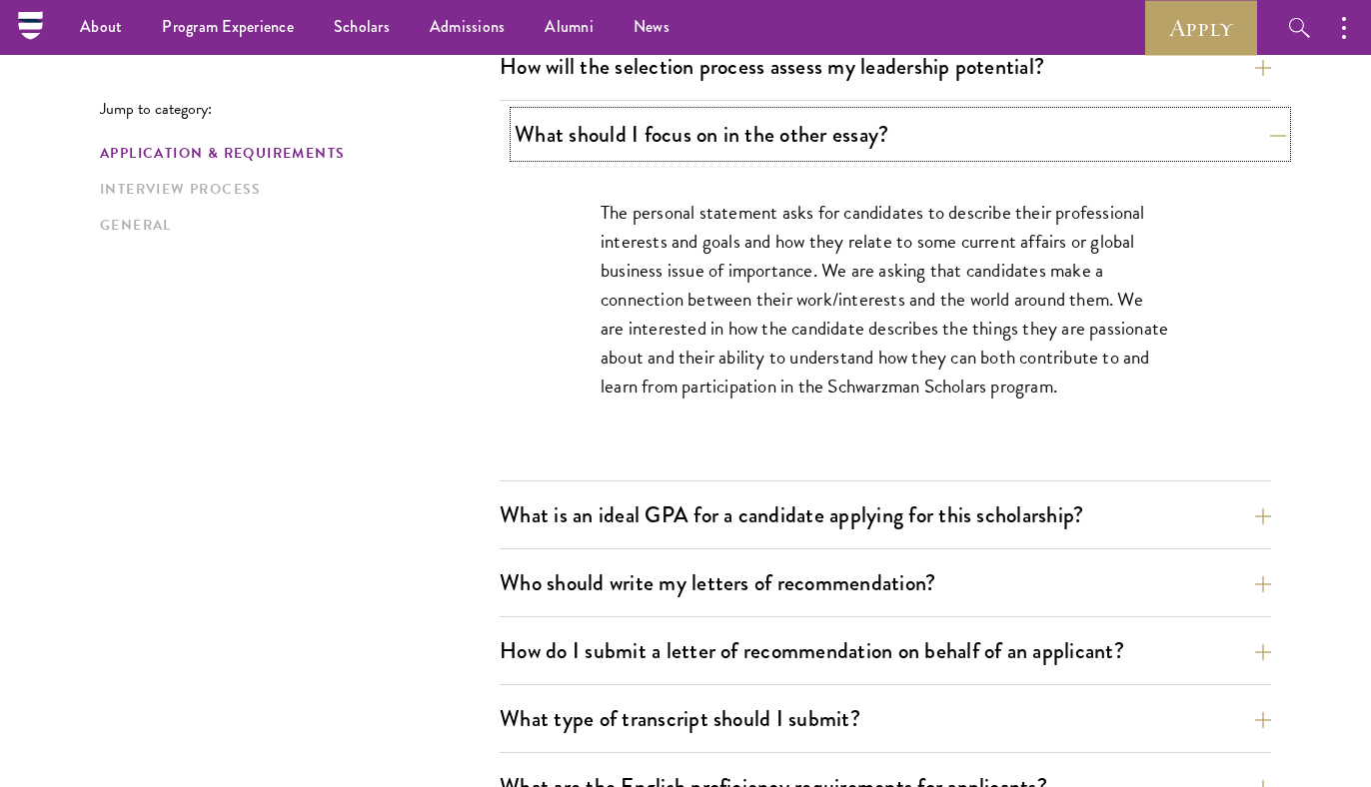
scroll to position [1250, 0]
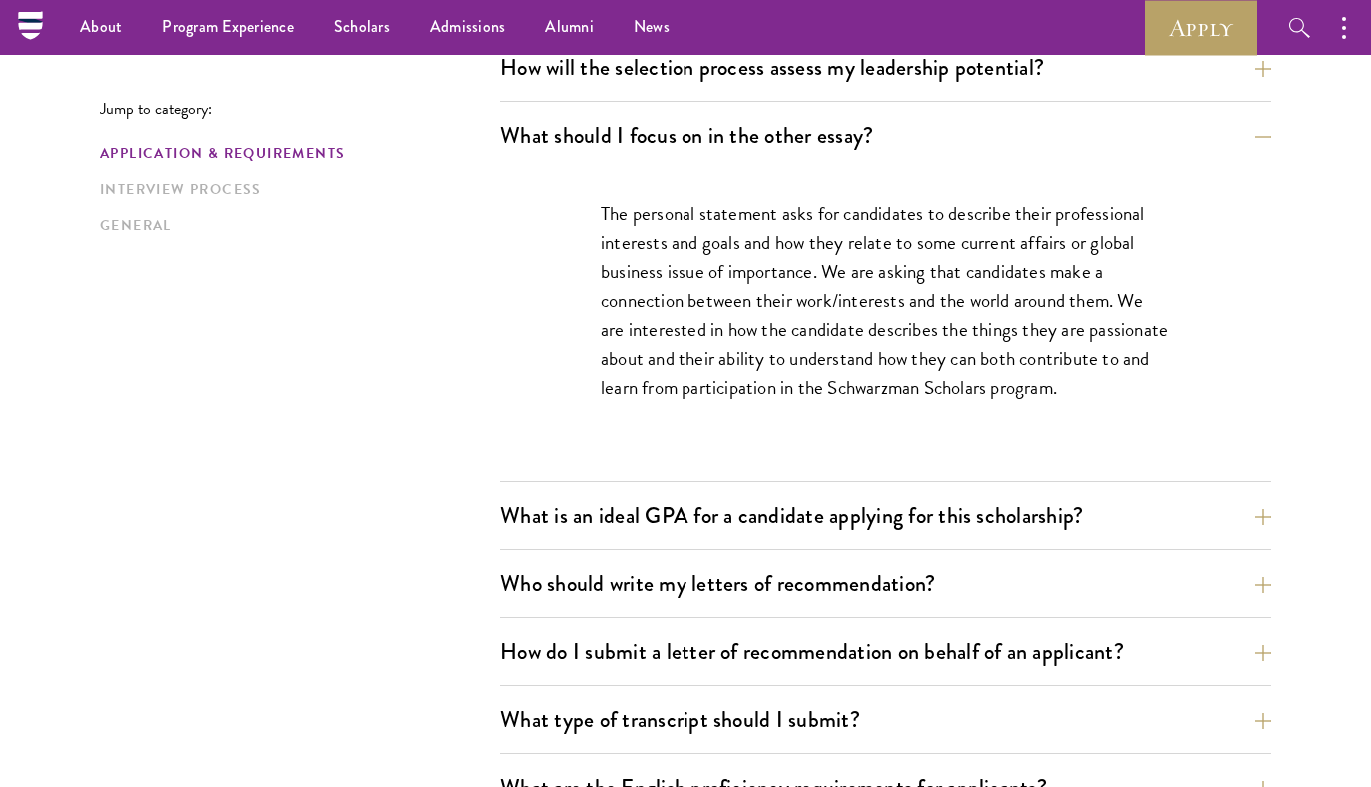
click at [783, 395] on p "The personal statement asks for candidates to describe their professional inter…" at bounding box center [884, 300] width 569 height 203
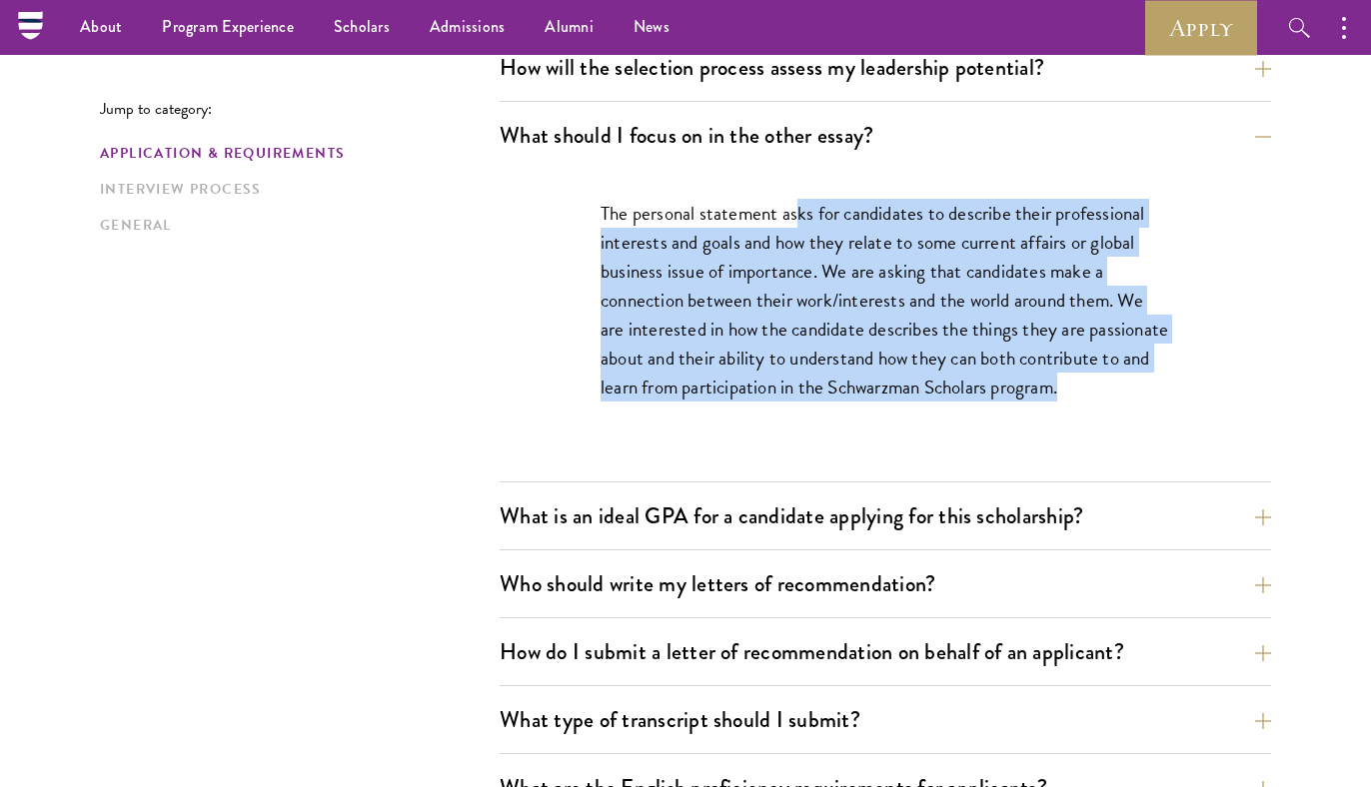
drag, startPoint x: 781, startPoint y: 415, endPoint x: 799, endPoint y: 208, distance: 207.6
click at [799, 208] on div "The personal statement asks for candidates to describe their professional inter…" at bounding box center [884, 310] width 689 height 283
click at [799, 208] on p "The personal statement asks for candidates to describe their professional inter…" at bounding box center [884, 300] width 569 height 203
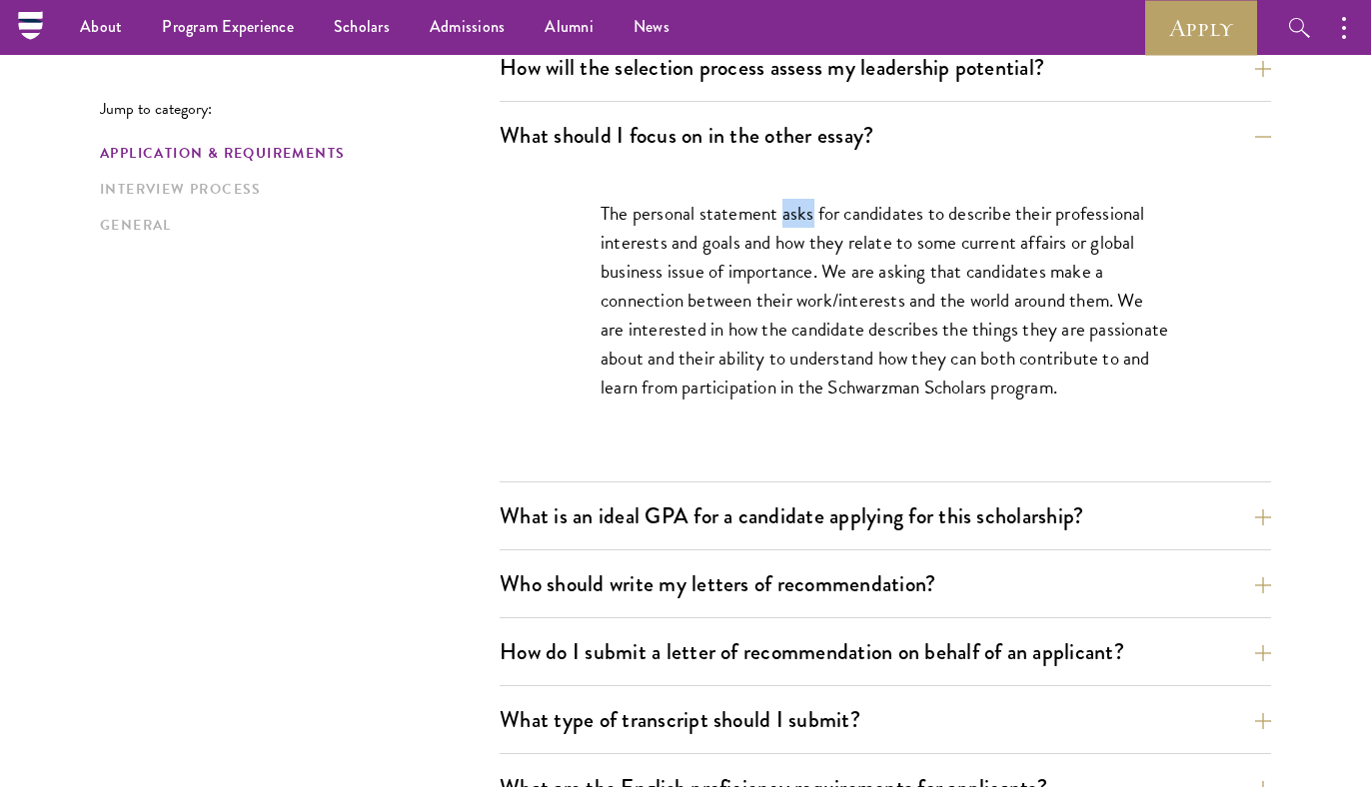
click at [799, 208] on p "The personal statement asks for candidates to describe their professional inter…" at bounding box center [884, 300] width 569 height 203
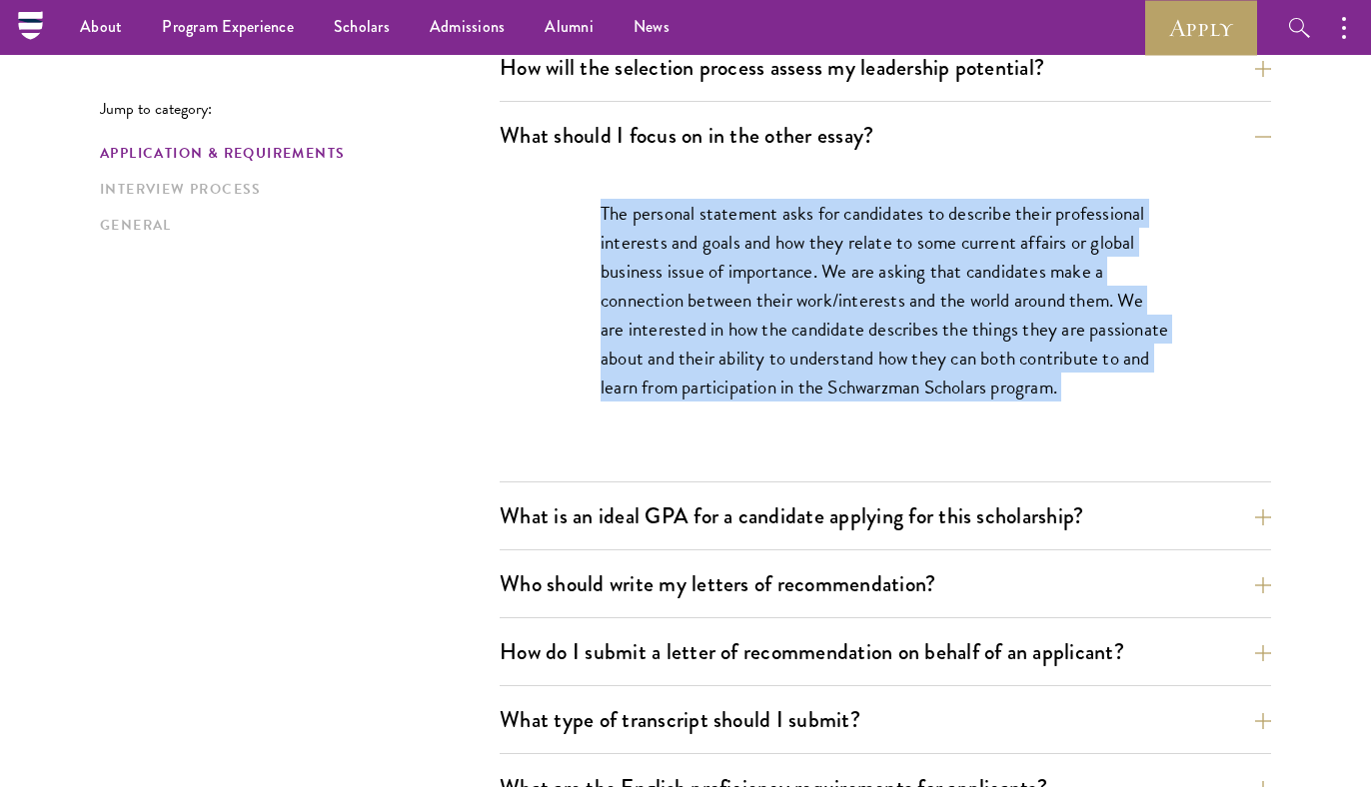
drag, startPoint x: 799, startPoint y: 208, endPoint x: 786, endPoint y: 306, distance: 98.8
click at [787, 306] on p "The personal statement asks for candidates to describe their professional inter…" at bounding box center [884, 300] width 569 height 203
click at [786, 306] on p "The personal statement asks for candidates to describe their professional inter…" at bounding box center [884, 300] width 569 height 203
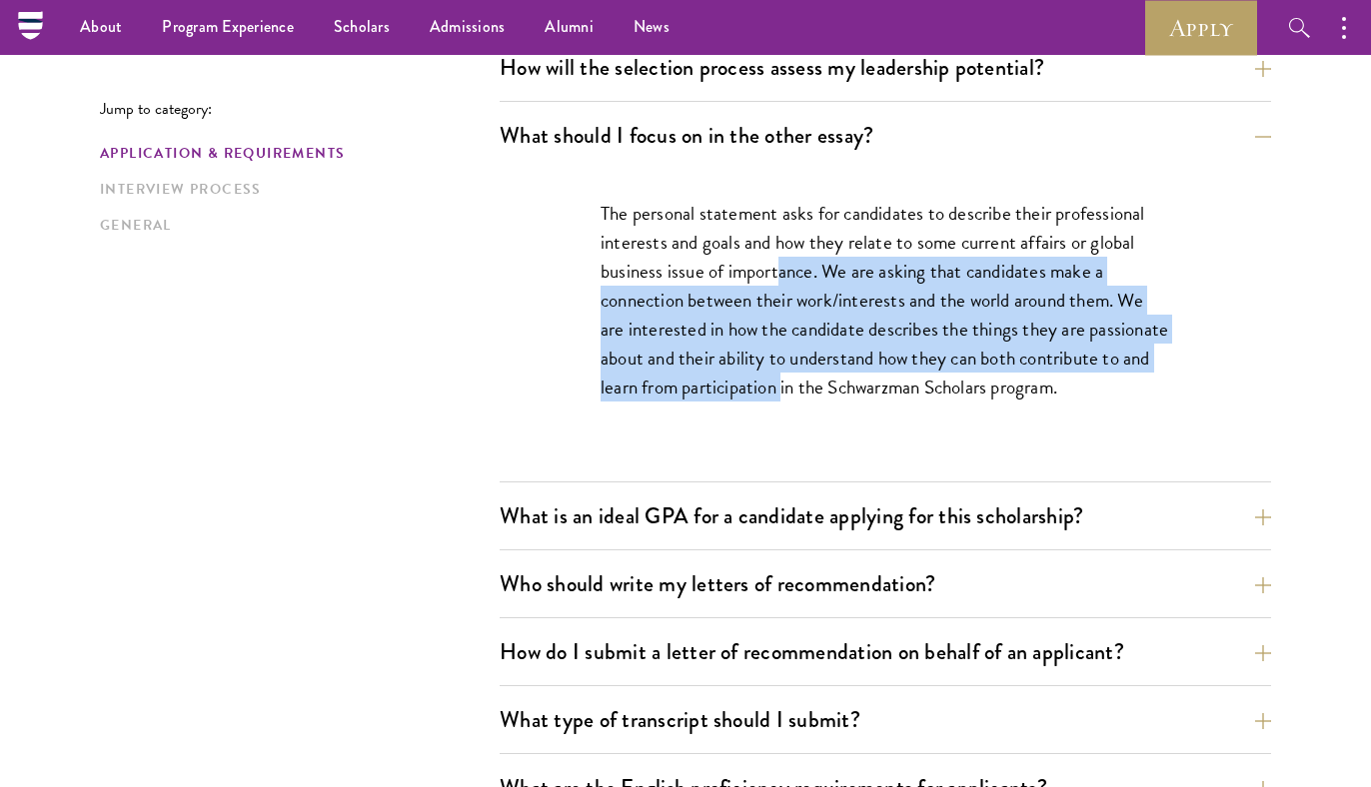
drag, startPoint x: 777, startPoint y: 271, endPoint x: 782, endPoint y: 379, distance: 108.0
click at [782, 379] on p "The personal statement asks for candidates to describe their professional inter…" at bounding box center [884, 300] width 569 height 203
